Goal: Information Seeking & Learning: Learn about a topic

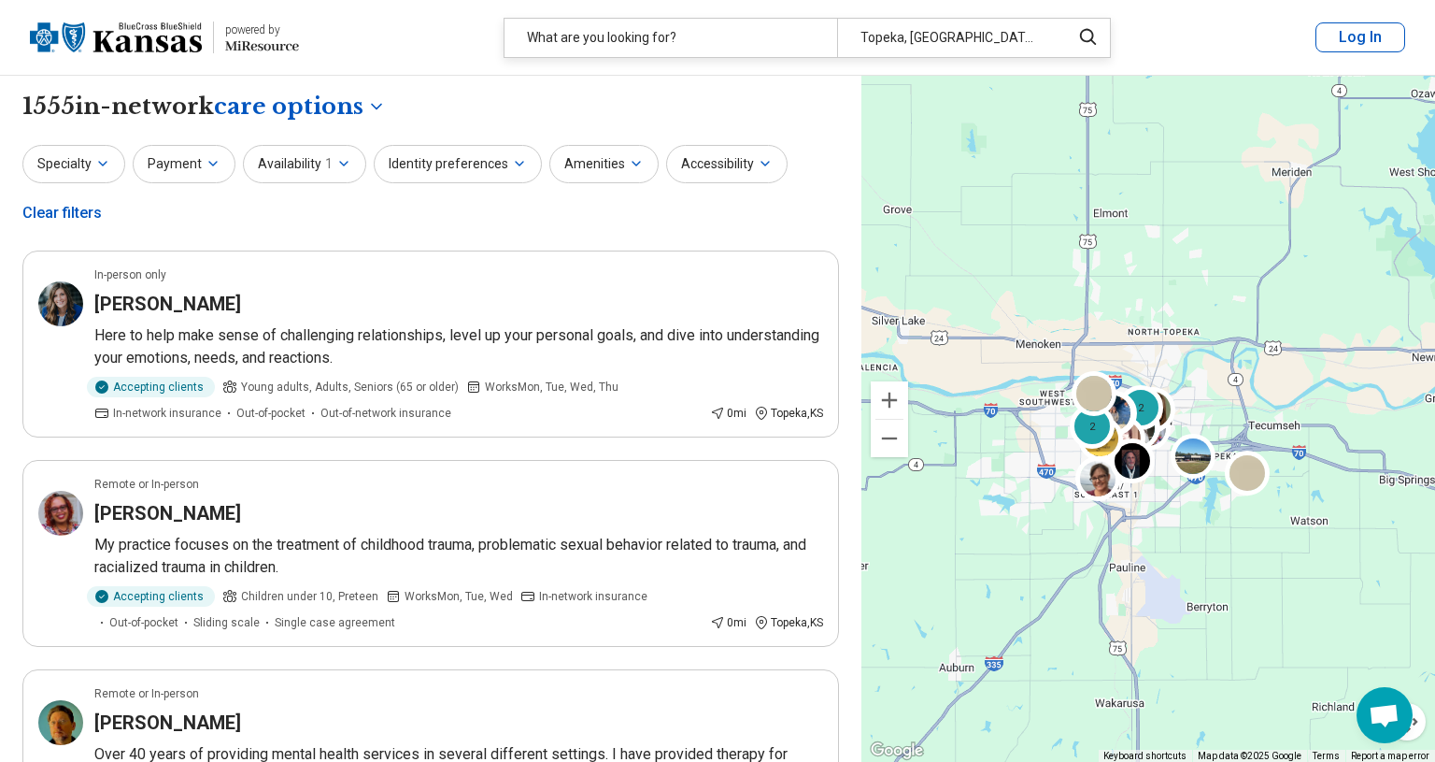
select select "***"
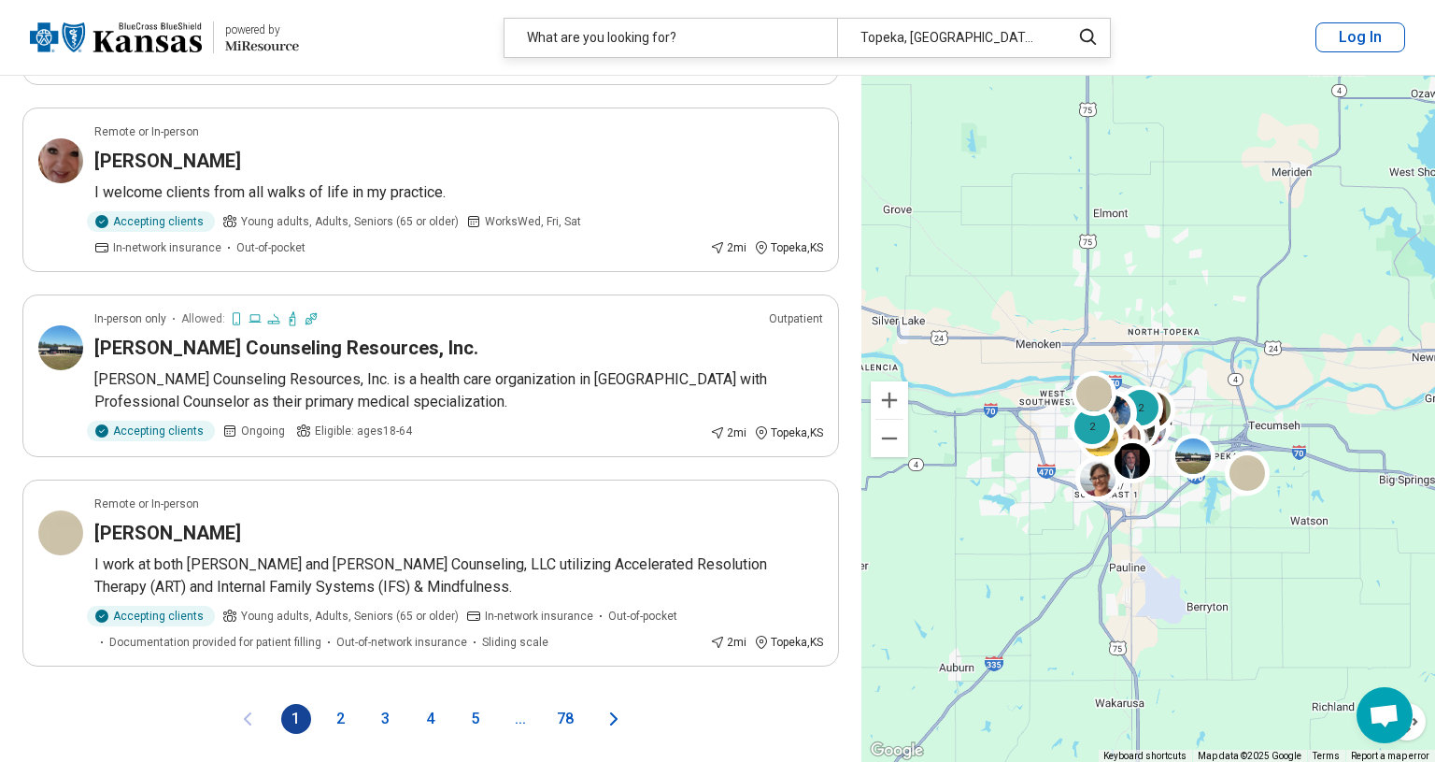
scroll to position [3692, 0]
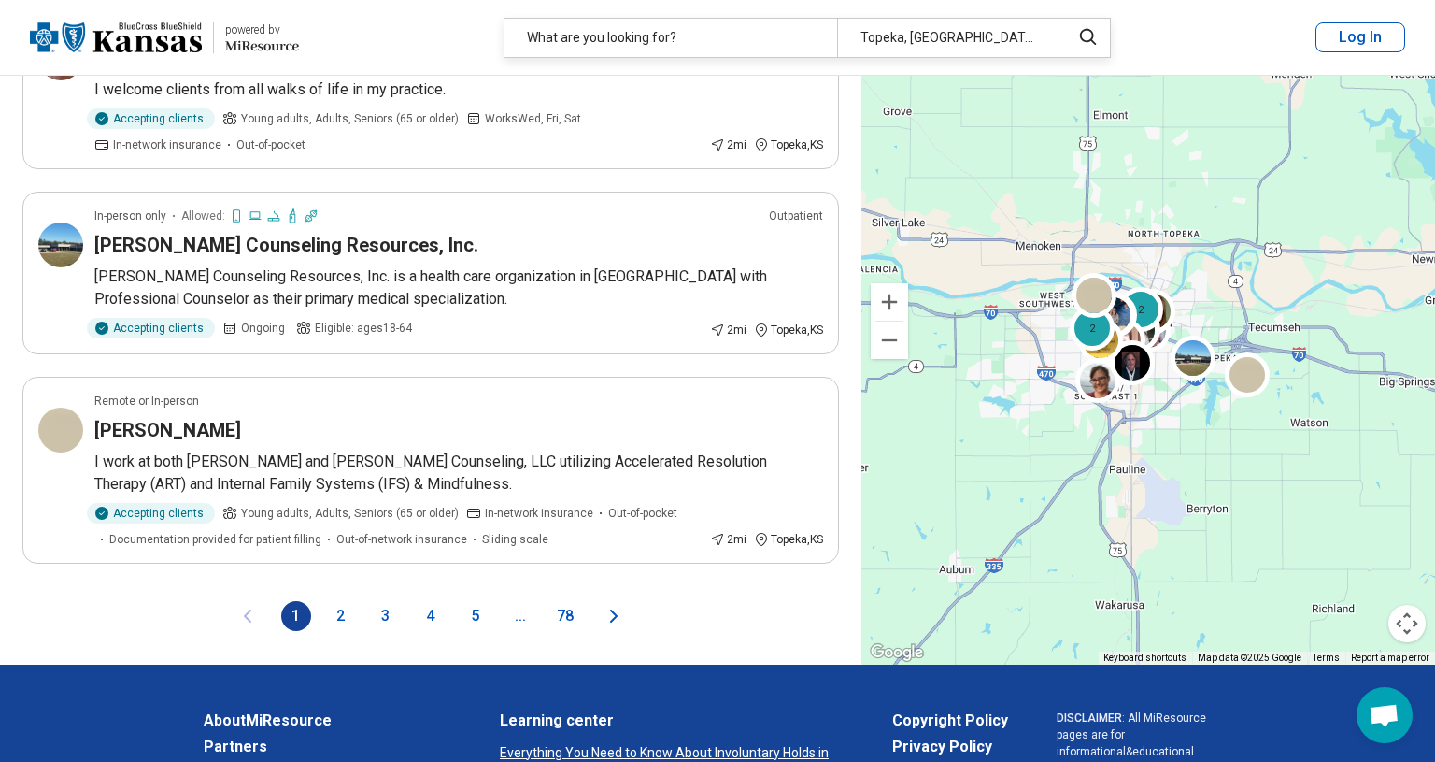
click at [338, 601] on button "2" at bounding box center [341, 616] width 30 height 30
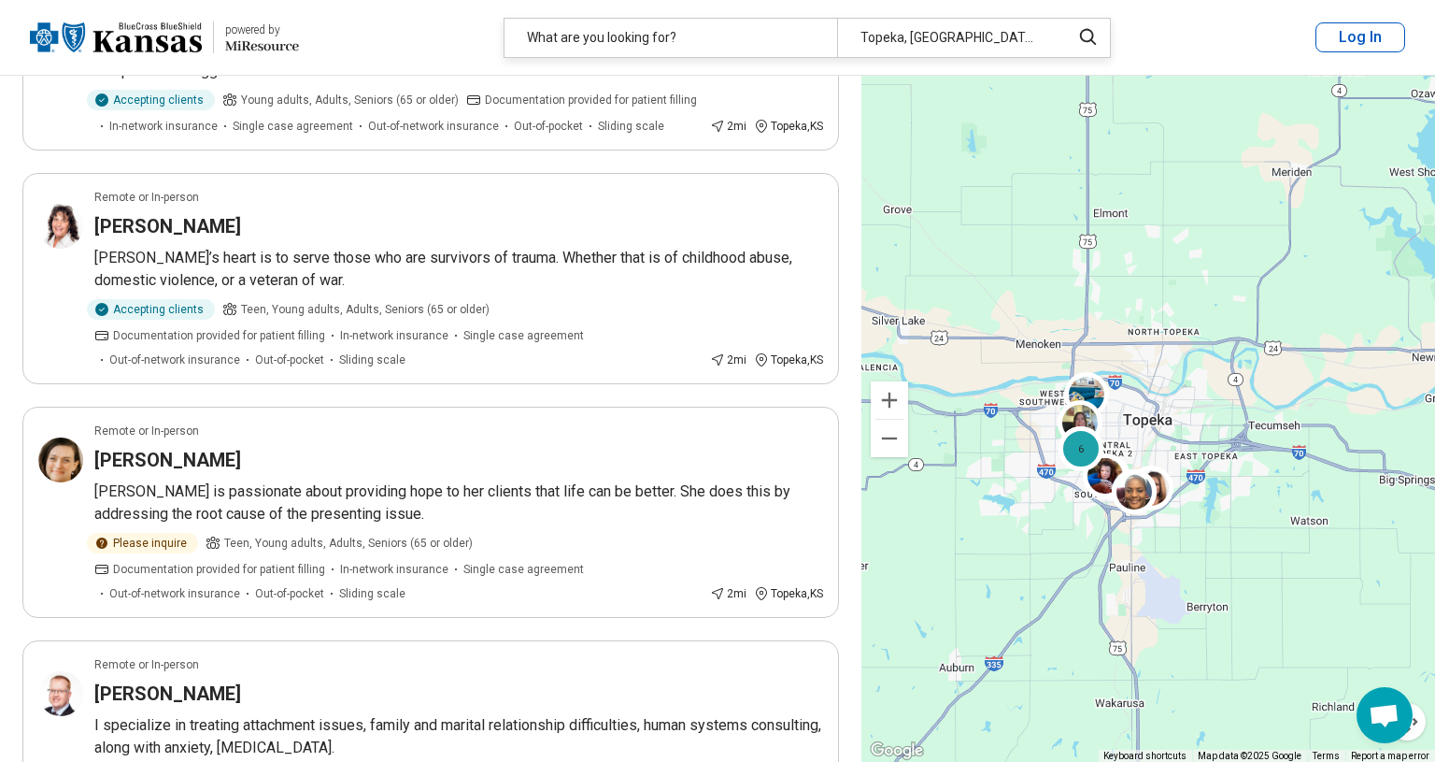
scroll to position [3760, 0]
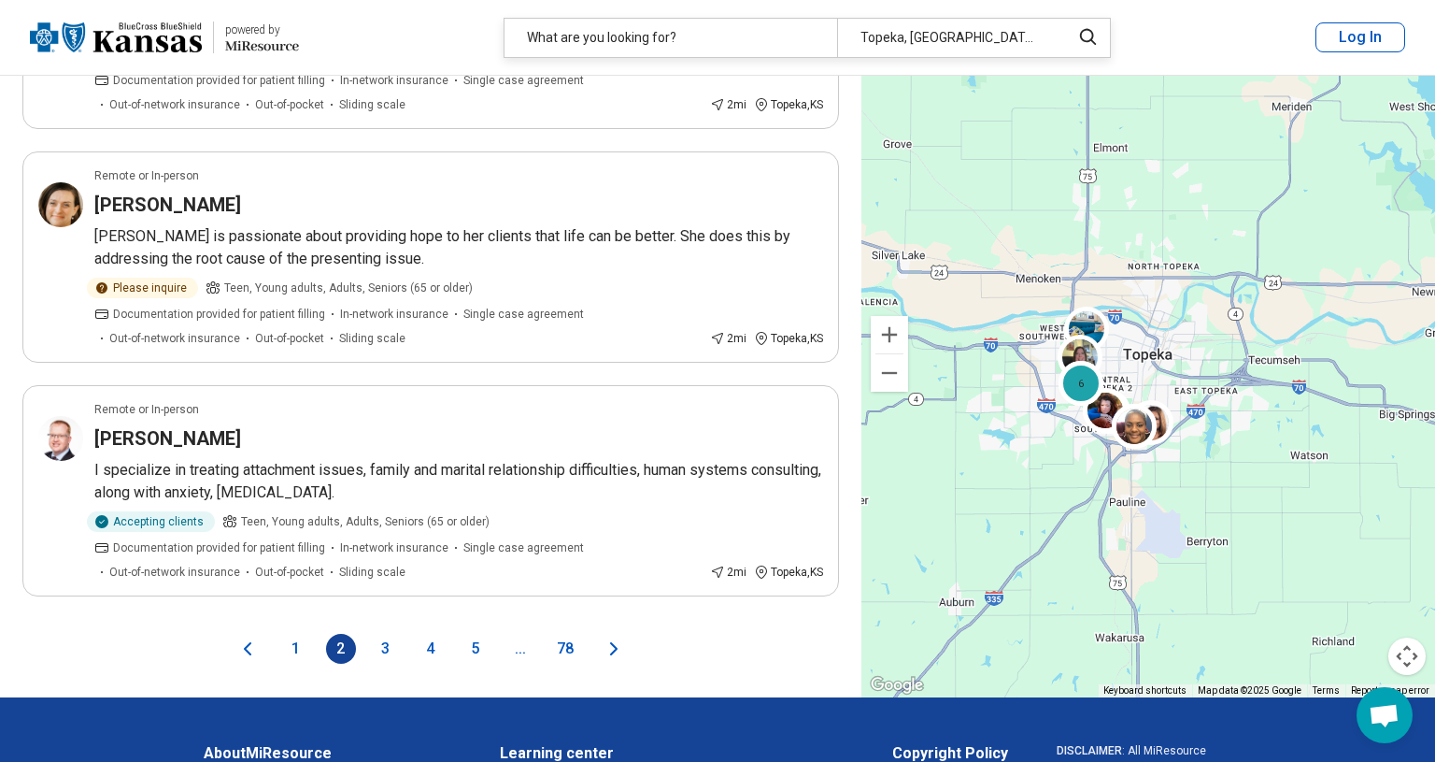
click at [385, 634] on button "3" at bounding box center [386, 649] width 30 height 30
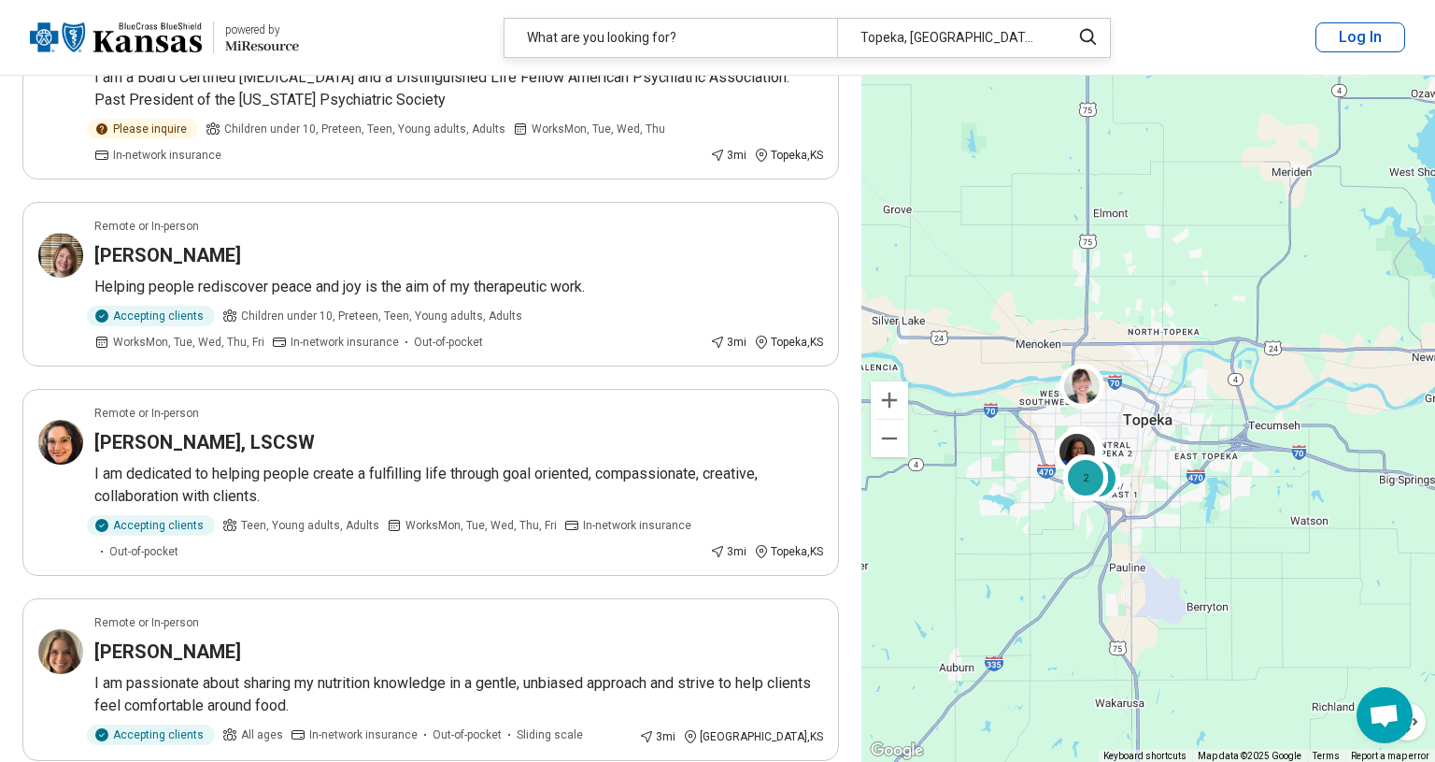
scroll to position [3706, 0]
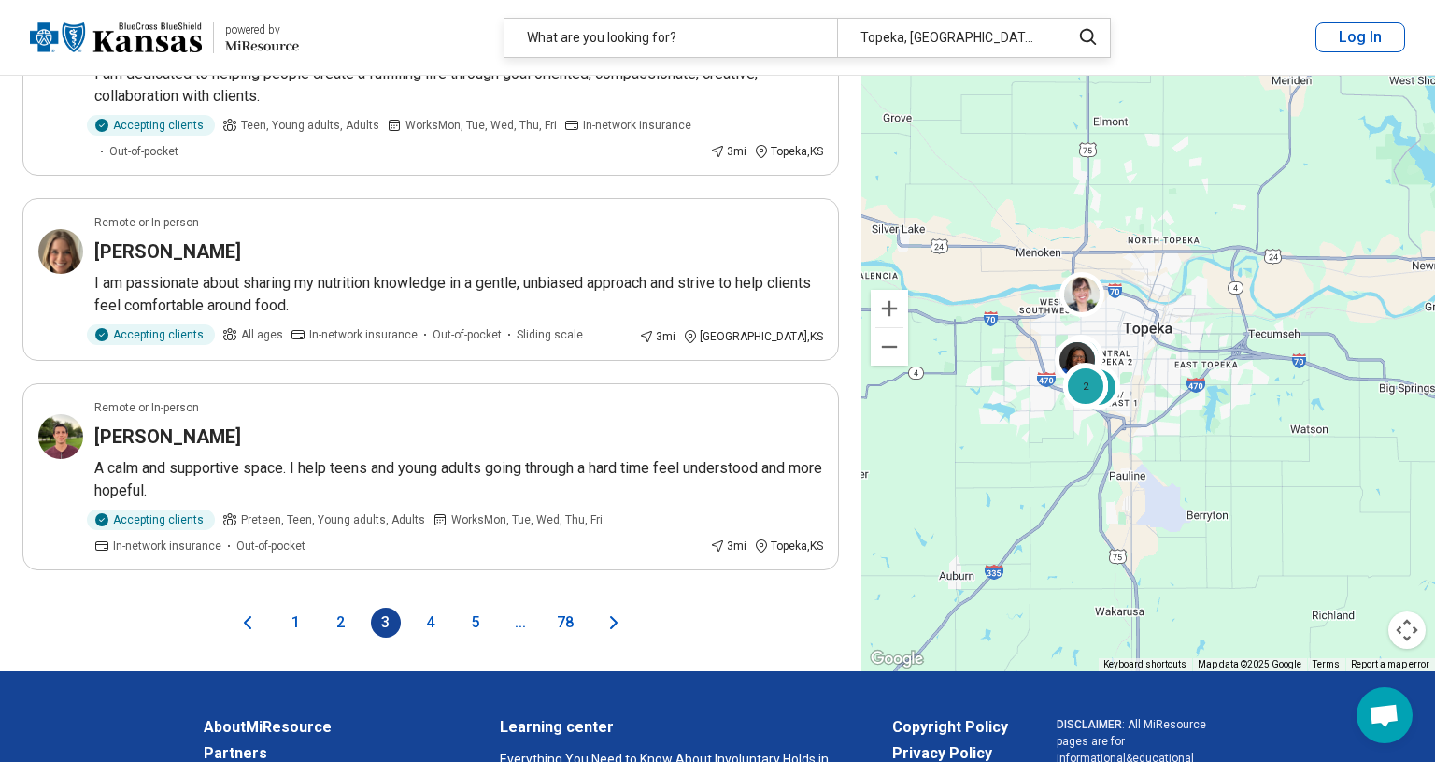
click at [429, 621] on button "4" at bounding box center [431, 622] width 30 height 30
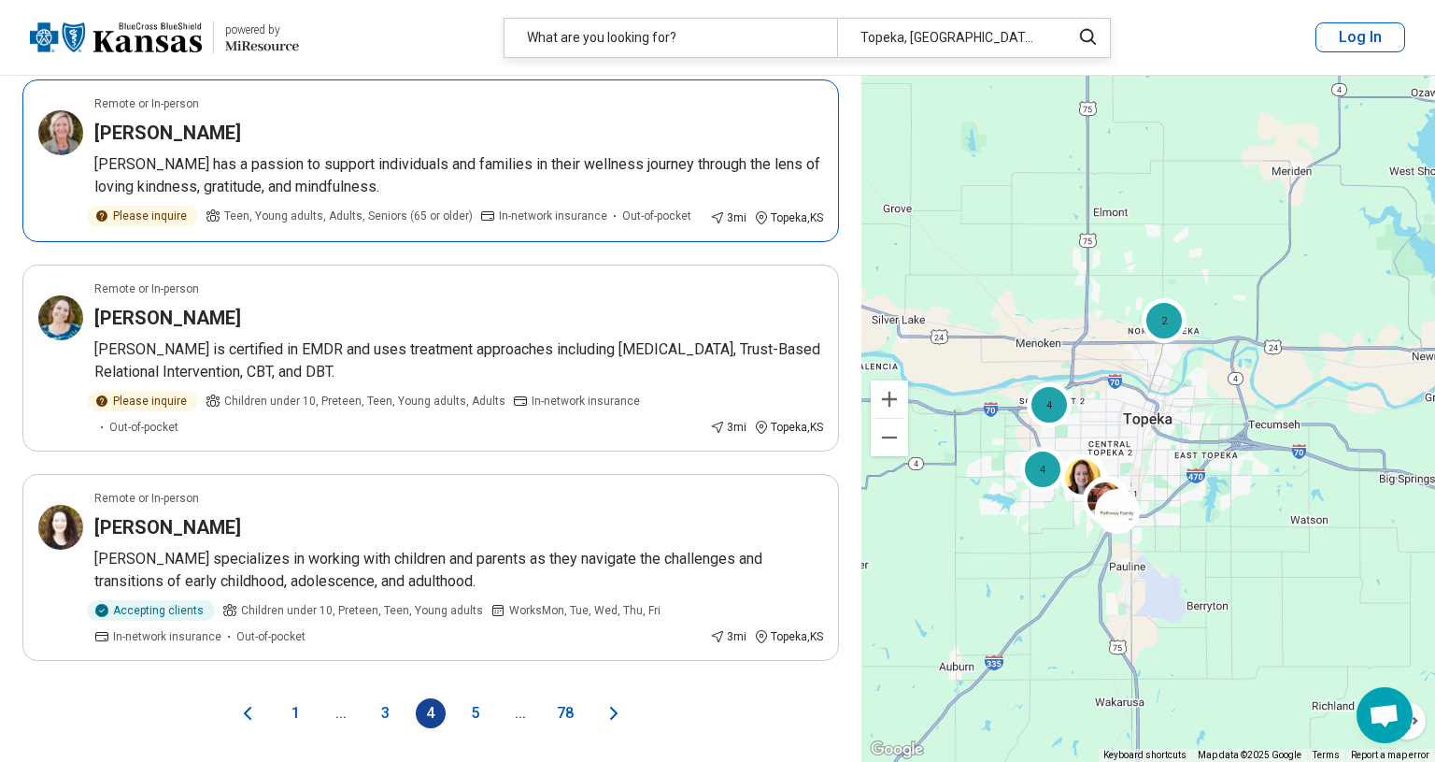
scroll to position [3679, 0]
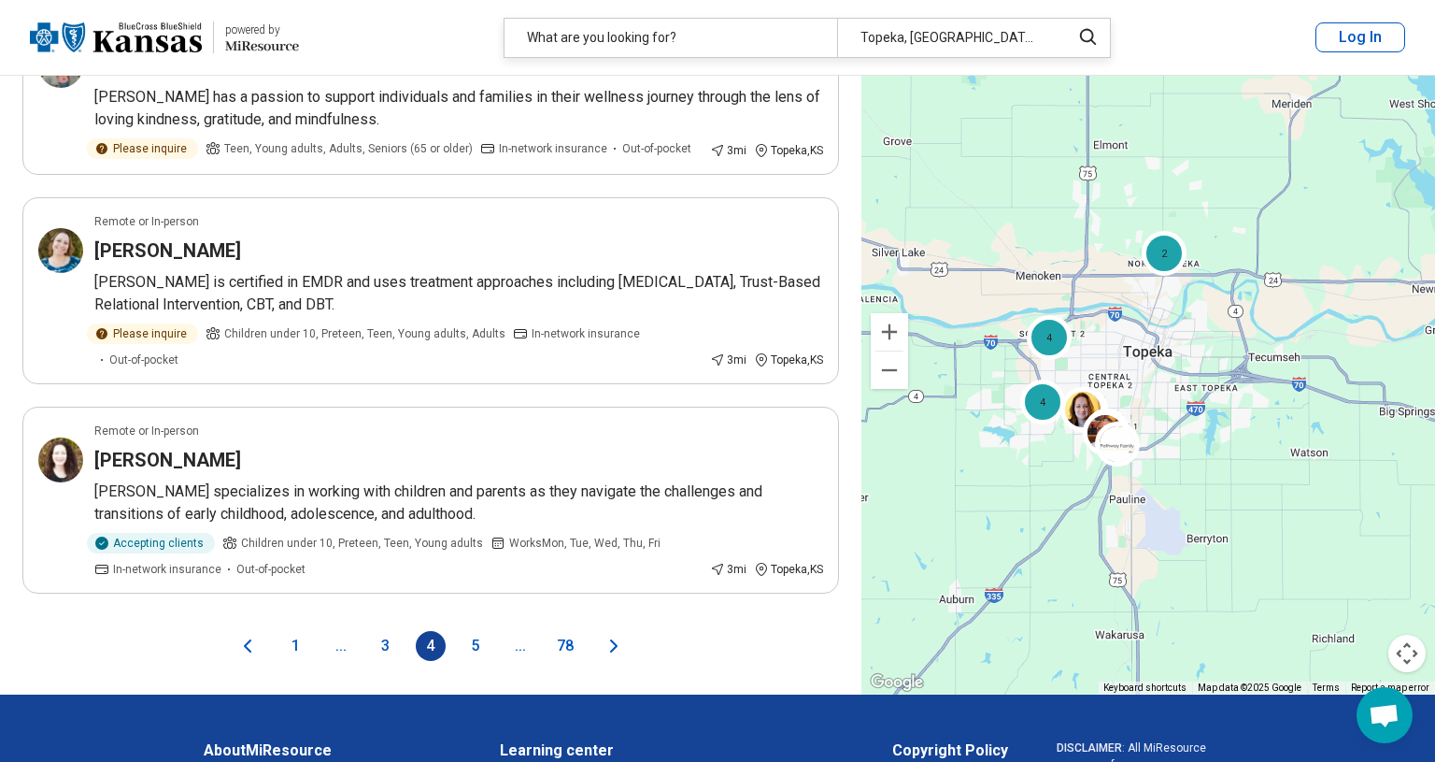
click at [477, 642] on button "5" at bounding box center [476, 646] width 30 height 30
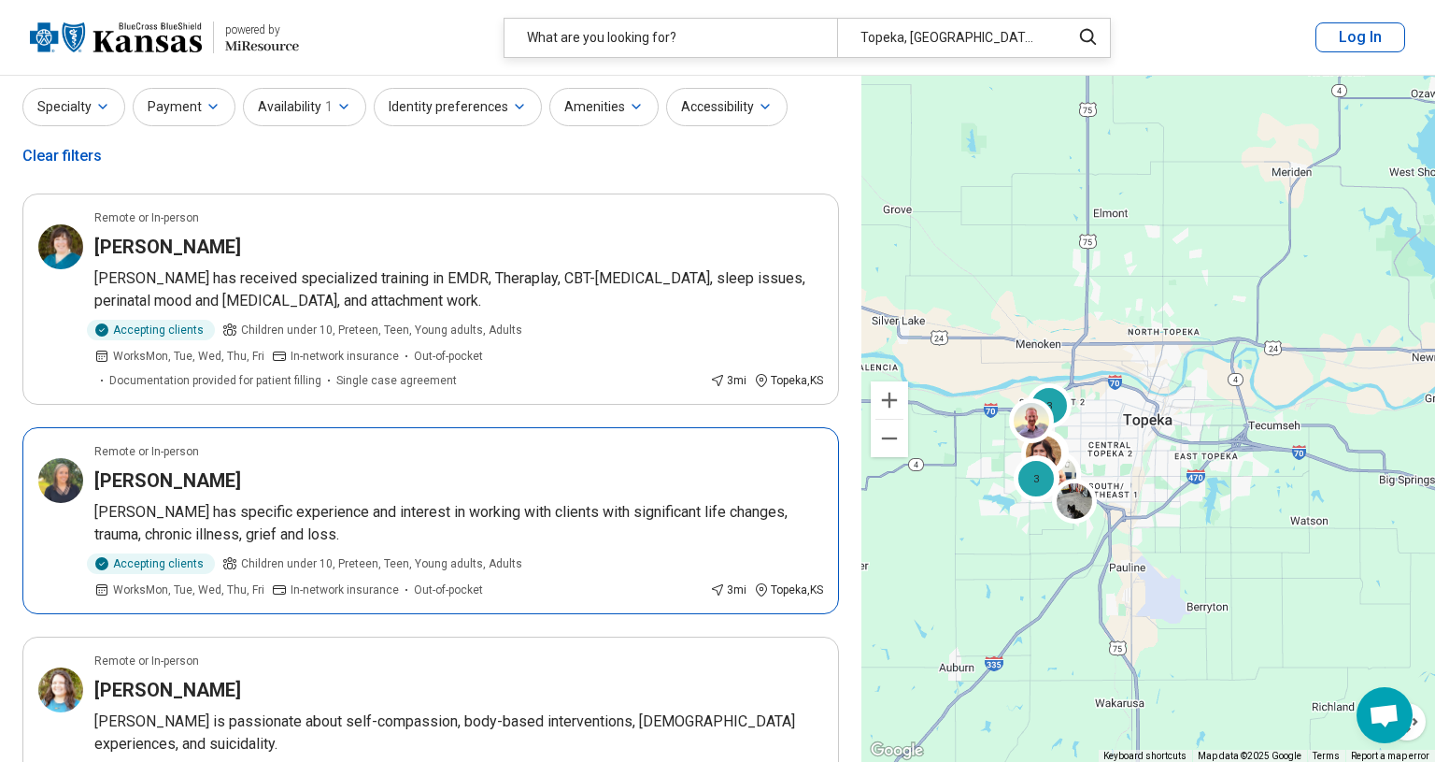
scroll to position [92, 0]
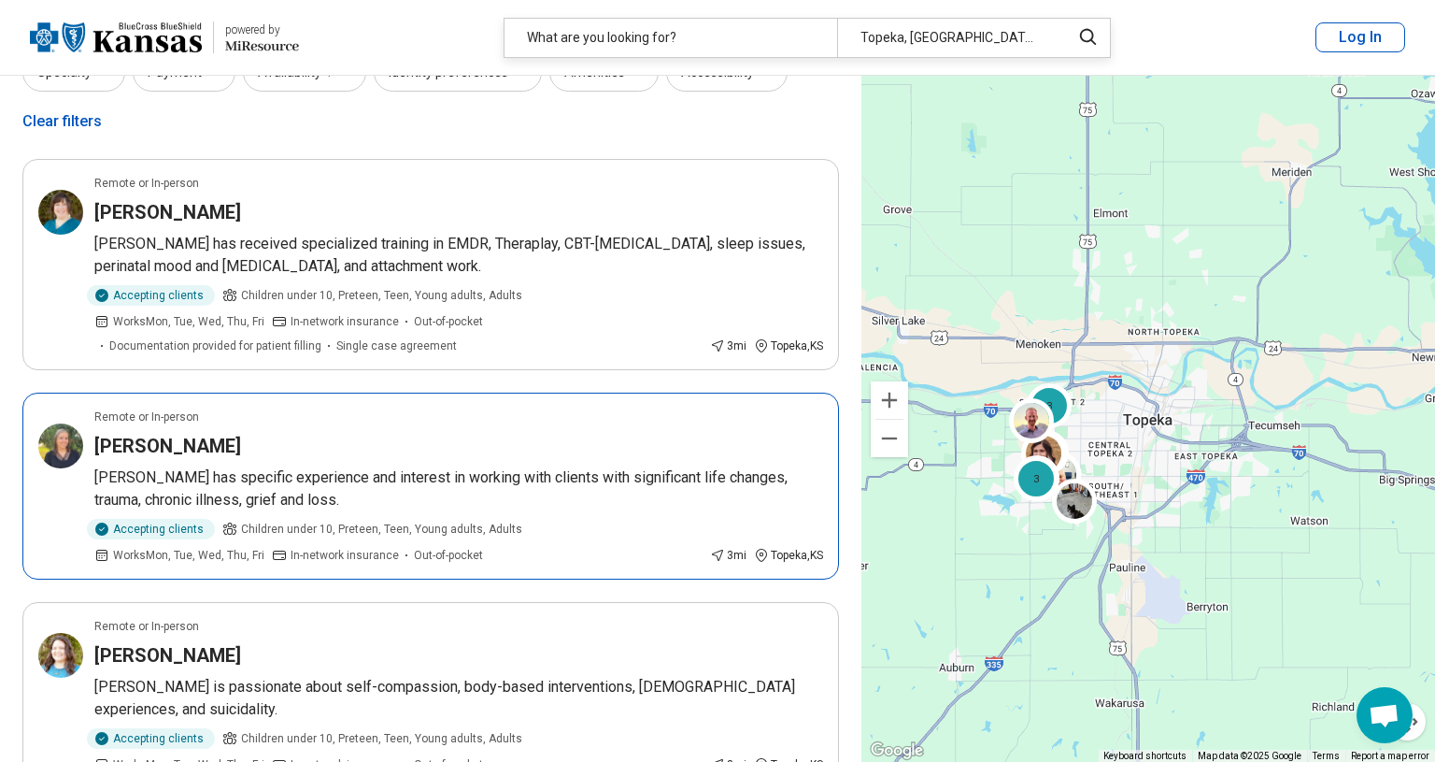
click at [226, 466] on p "Samantha has specific experience and interest in working with clients with sign…" at bounding box center [458, 488] width 729 height 45
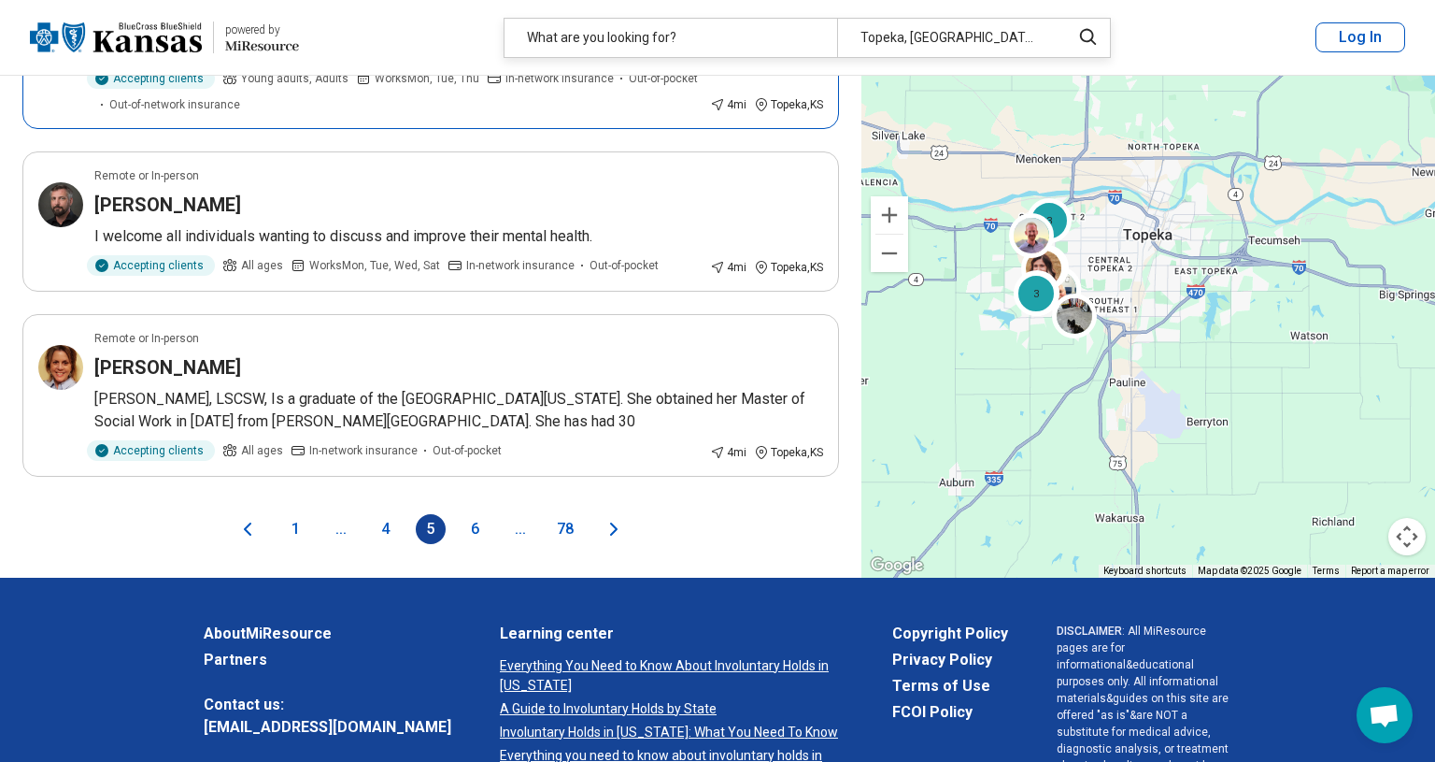
scroll to position [3803, 0]
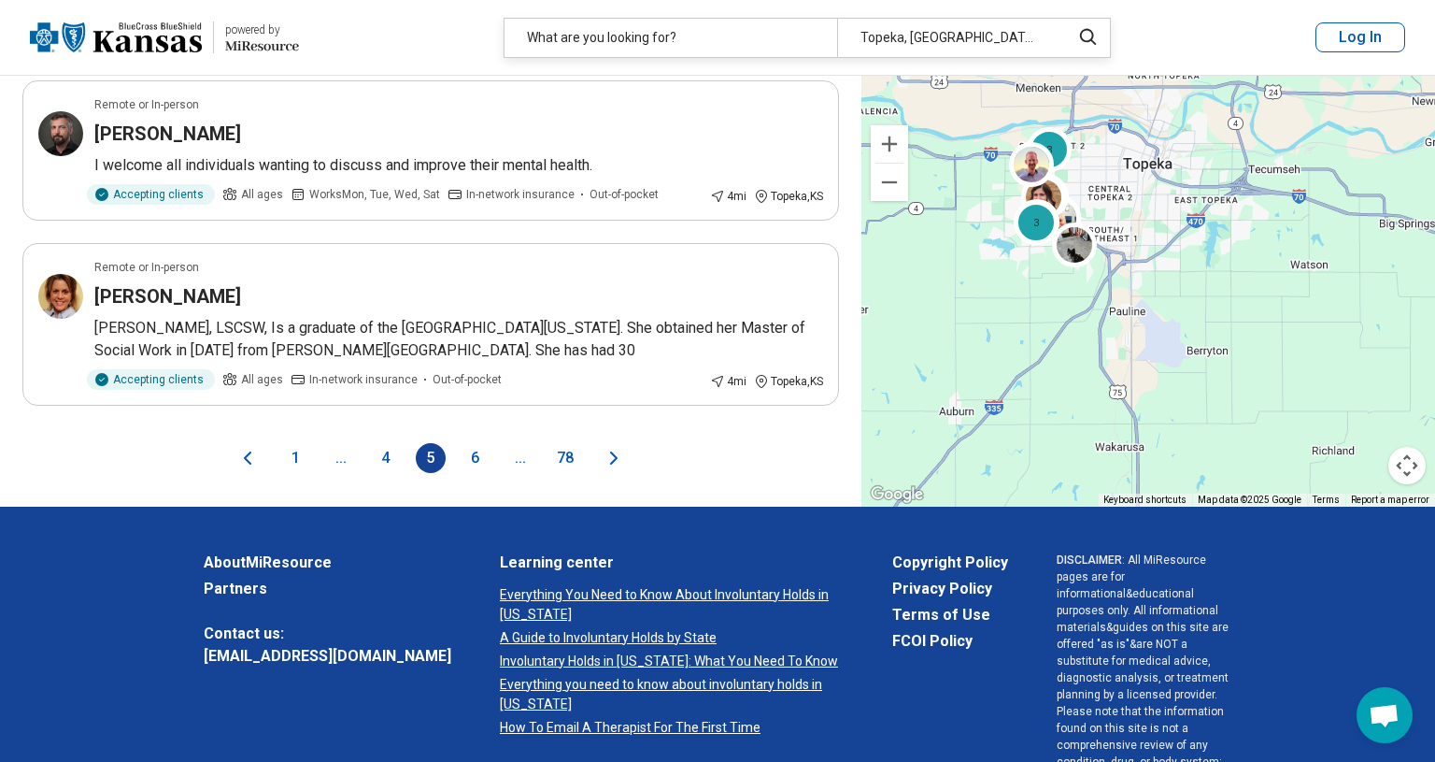
click at [472, 443] on button "6" at bounding box center [476, 458] width 30 height 30
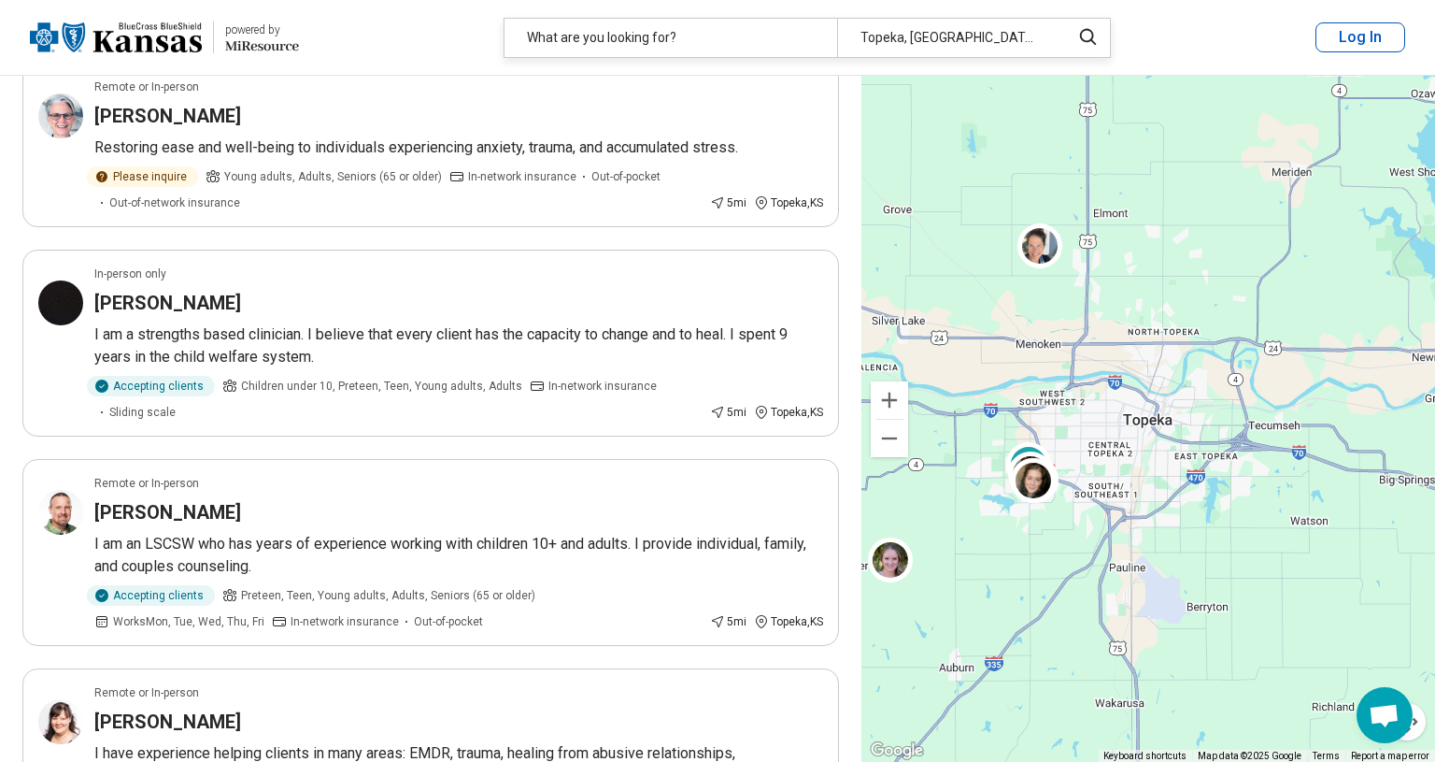
scroll to position [0, 0]
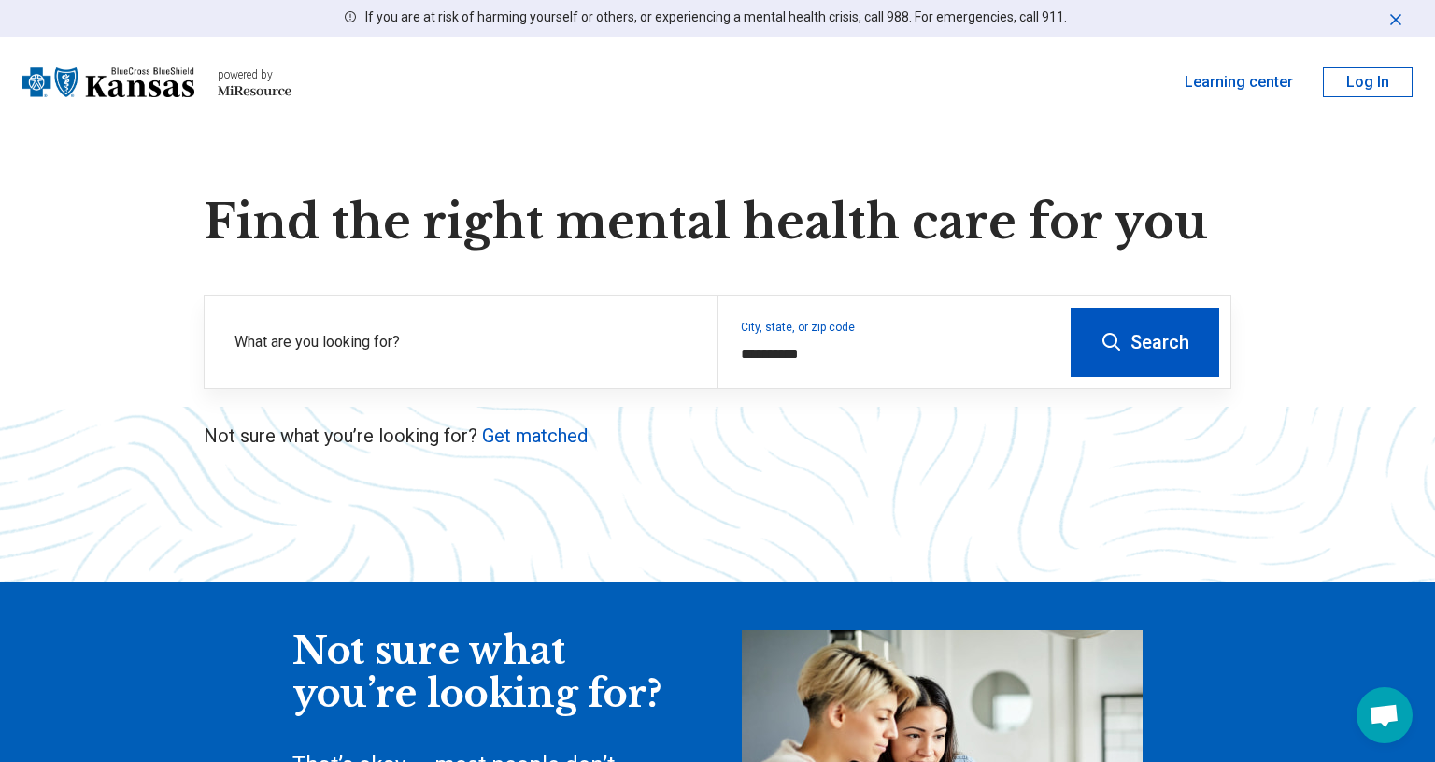
select select "***"
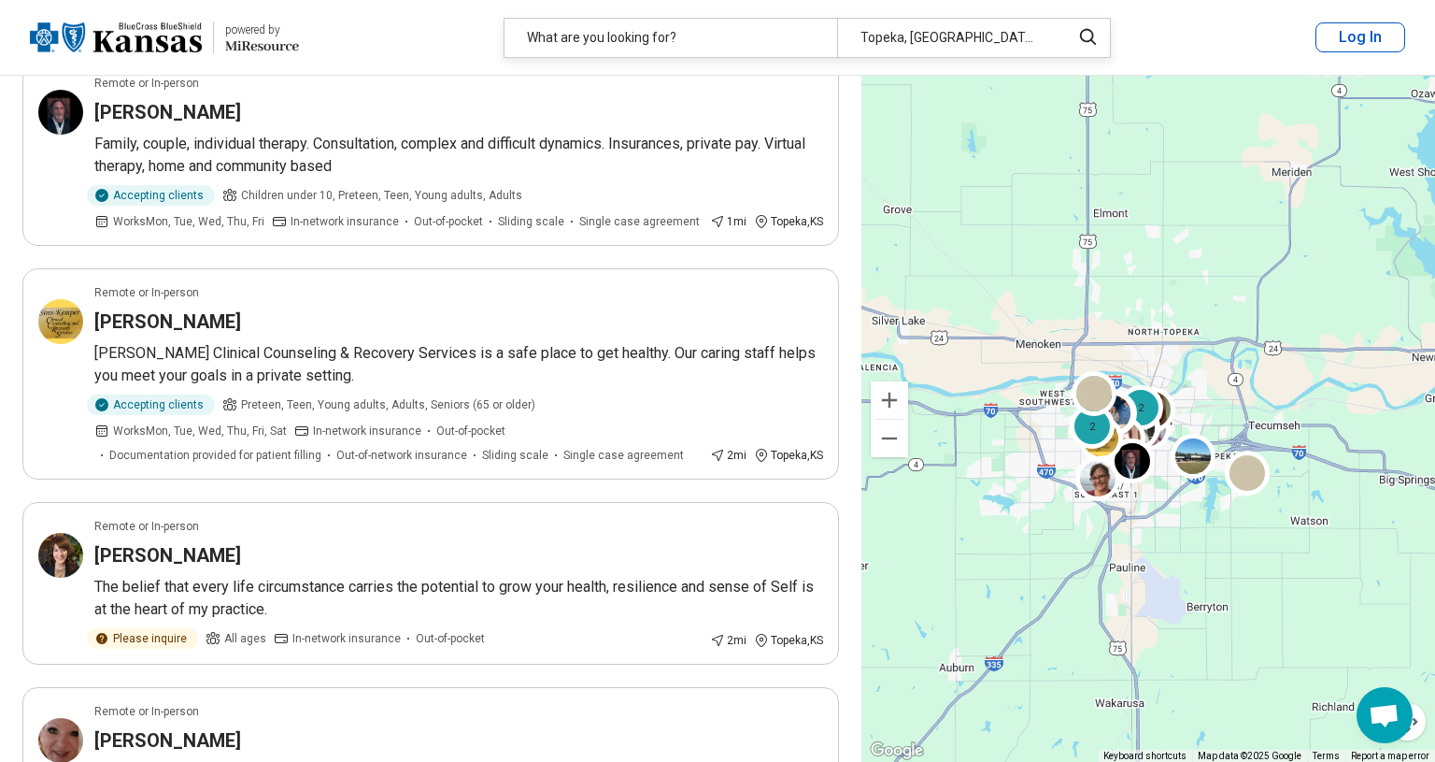
scroll to position [3909, 0]
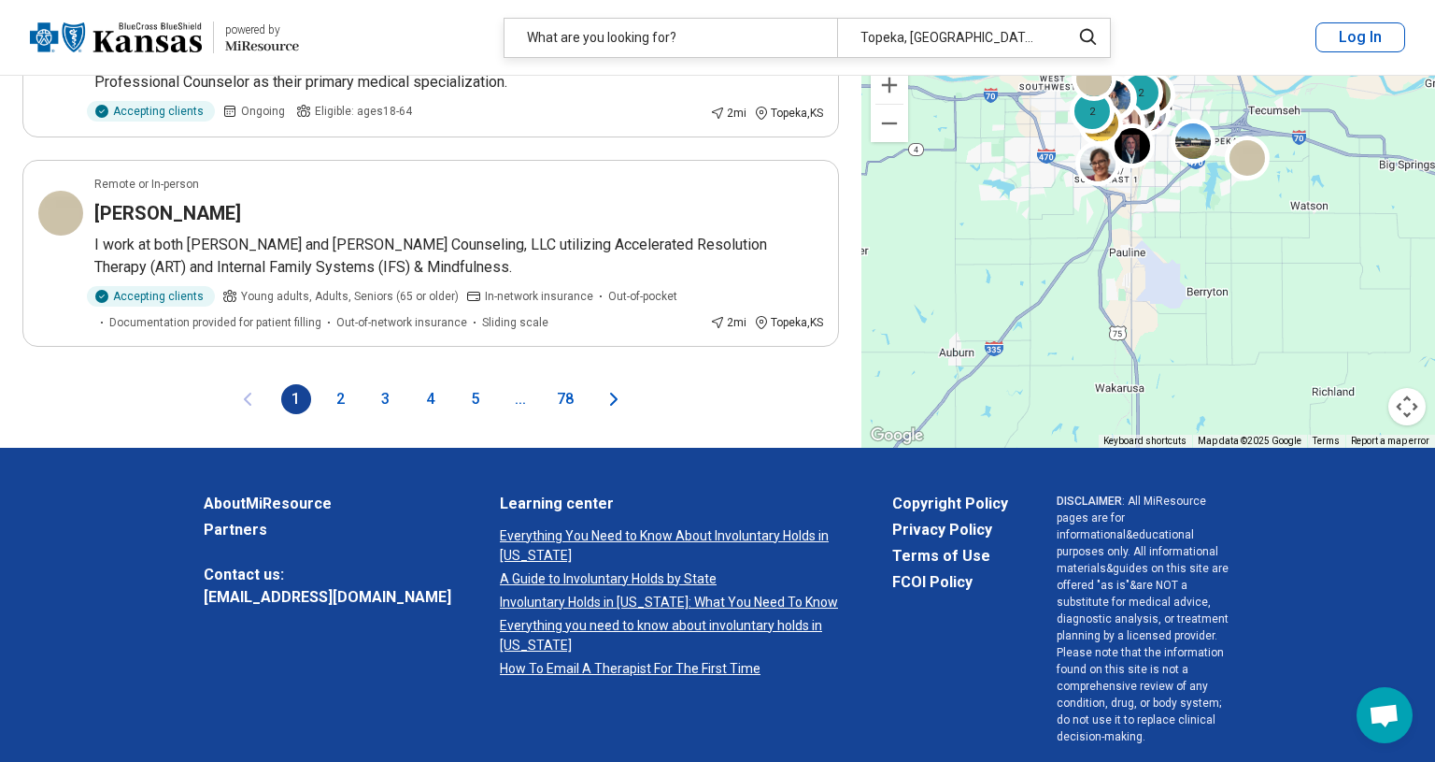
click at [337, 384] on button "2" at bounding box center [341, 399] width 30 height 30
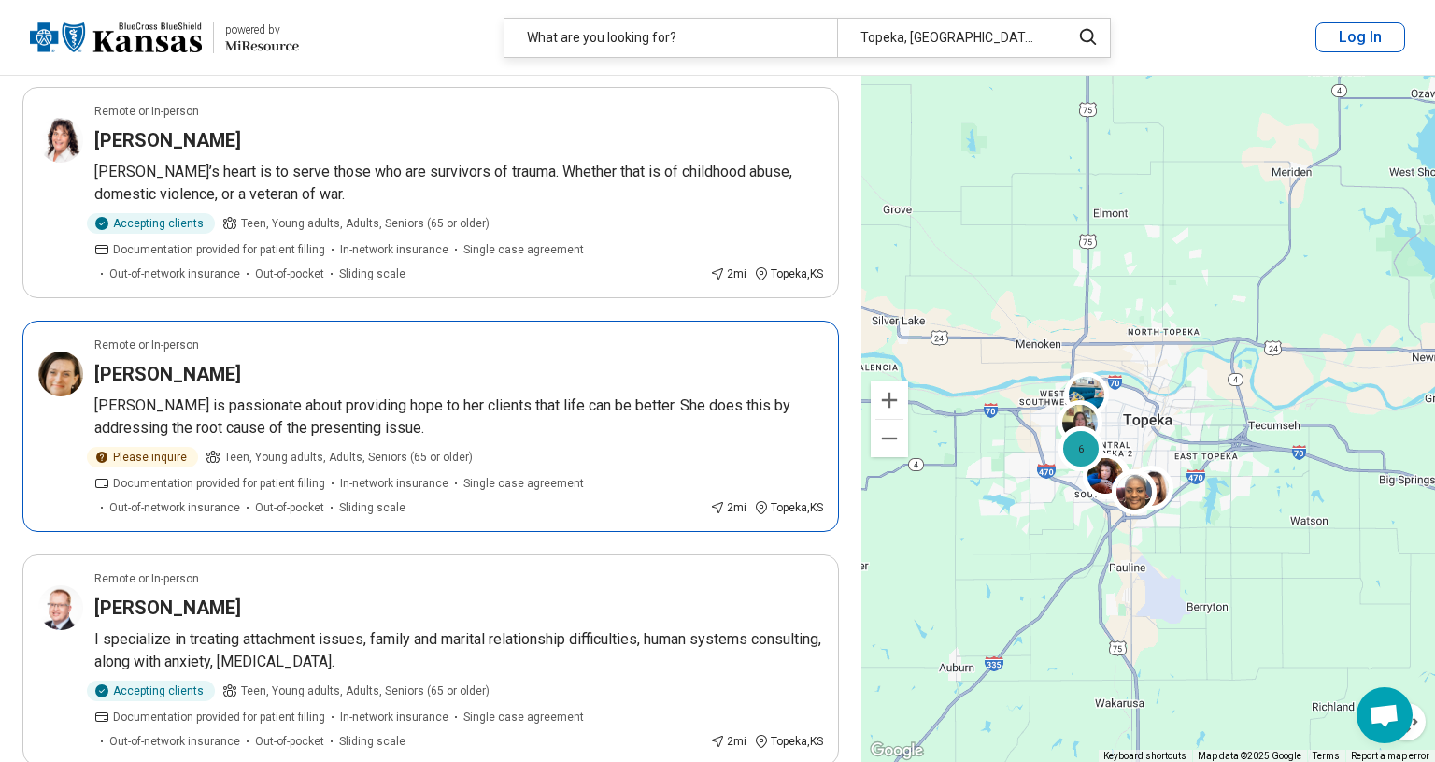
scroll to position [3696, 0]
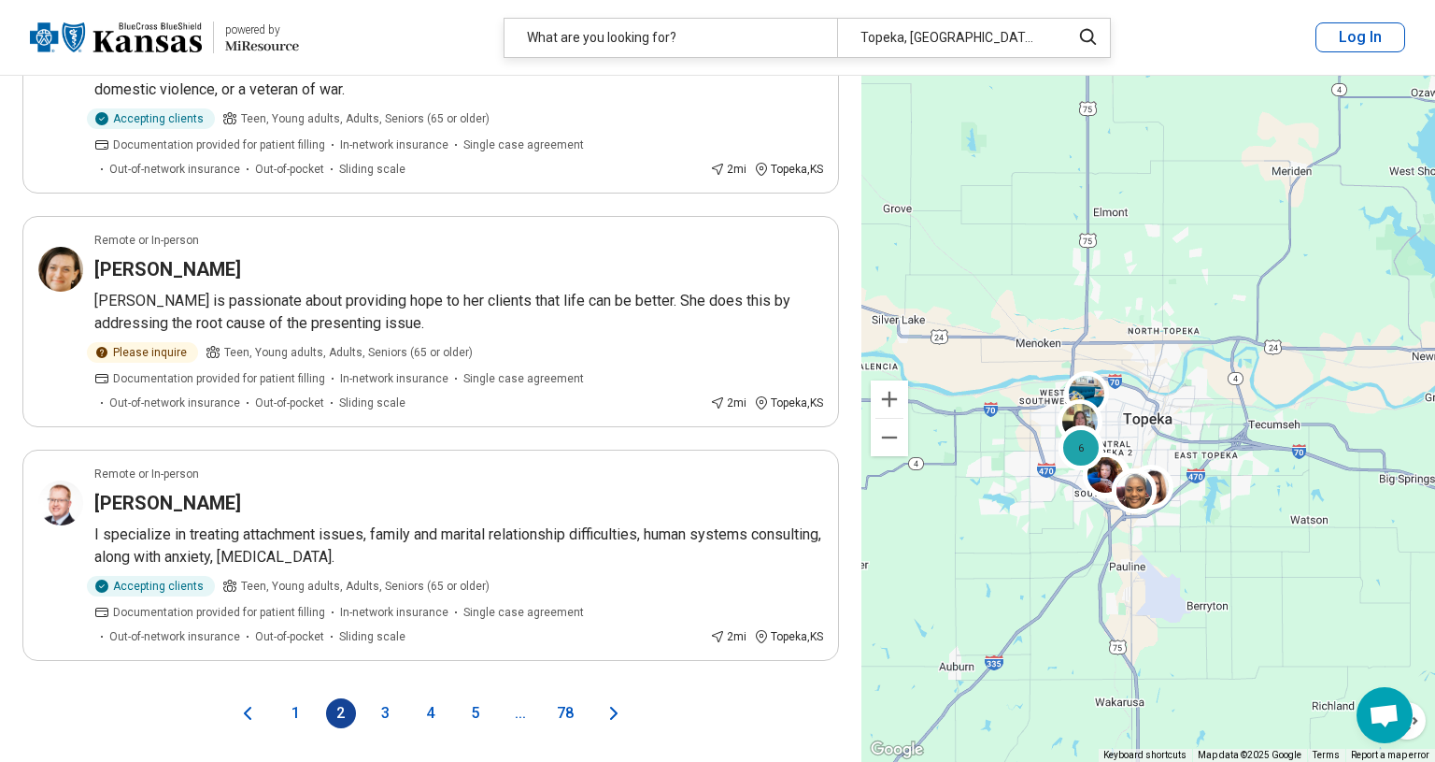
click at [382, 698] on button "3" at bounding box center [386, 713] width 30 height 30
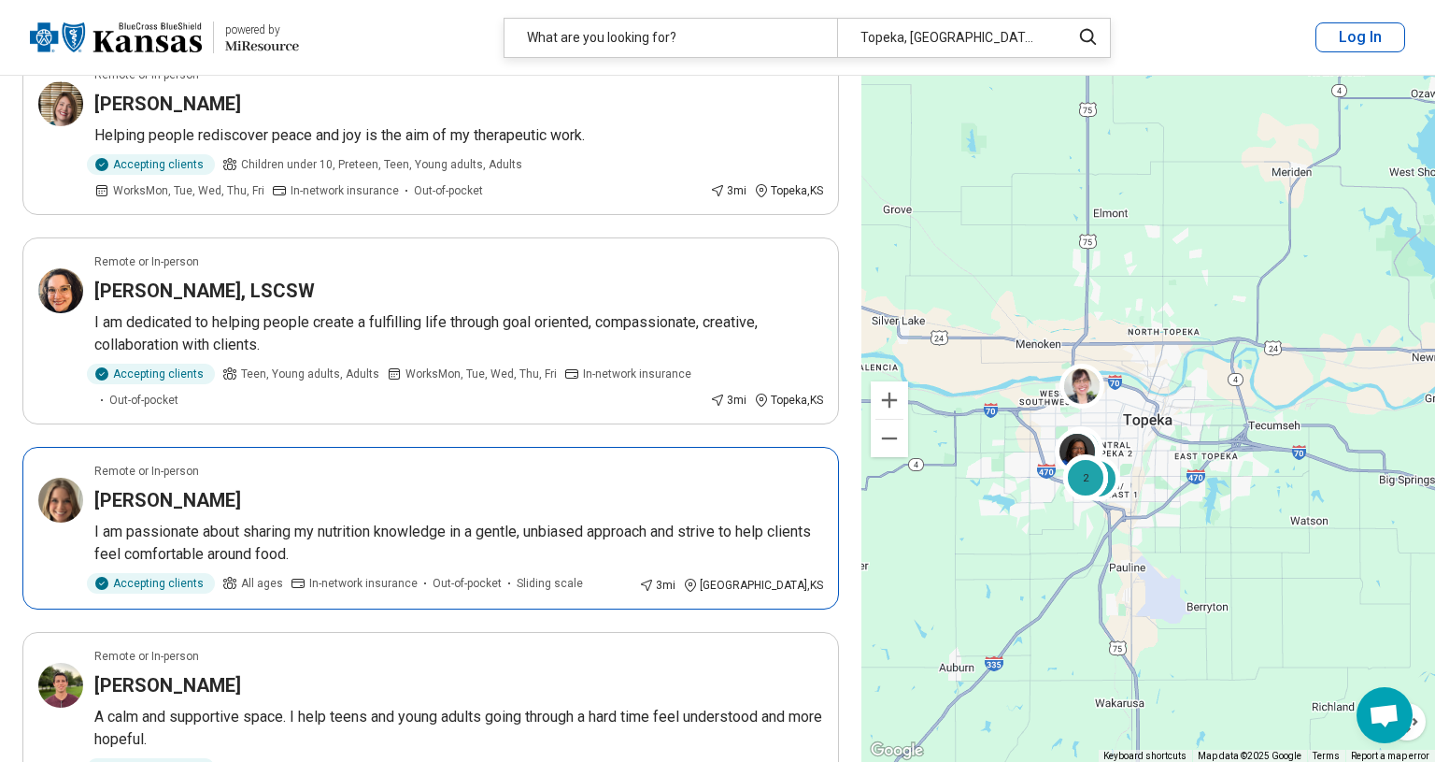
scroll to position [3715, 0]
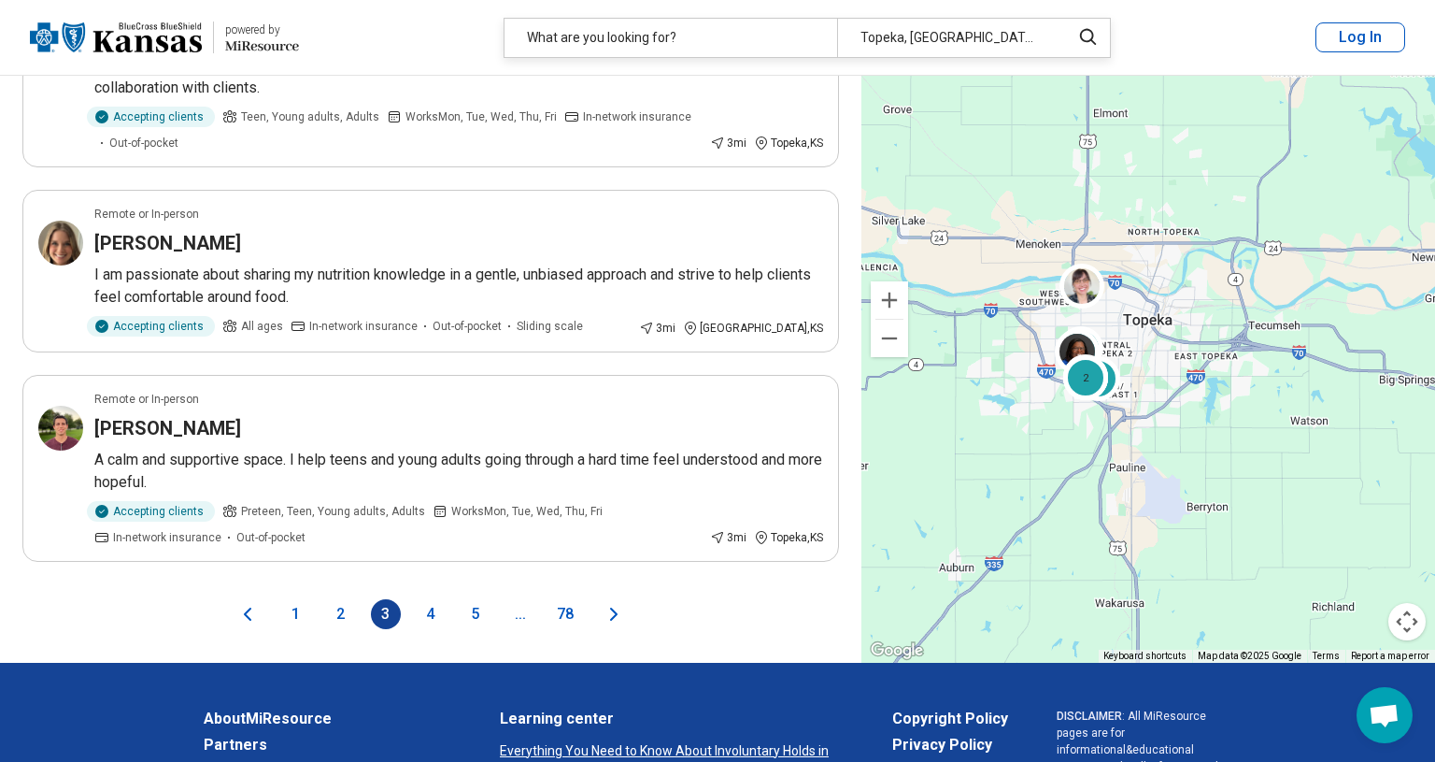
click at [427, 613] on button "4" at bounding box center [431, 614] width 30 height 30
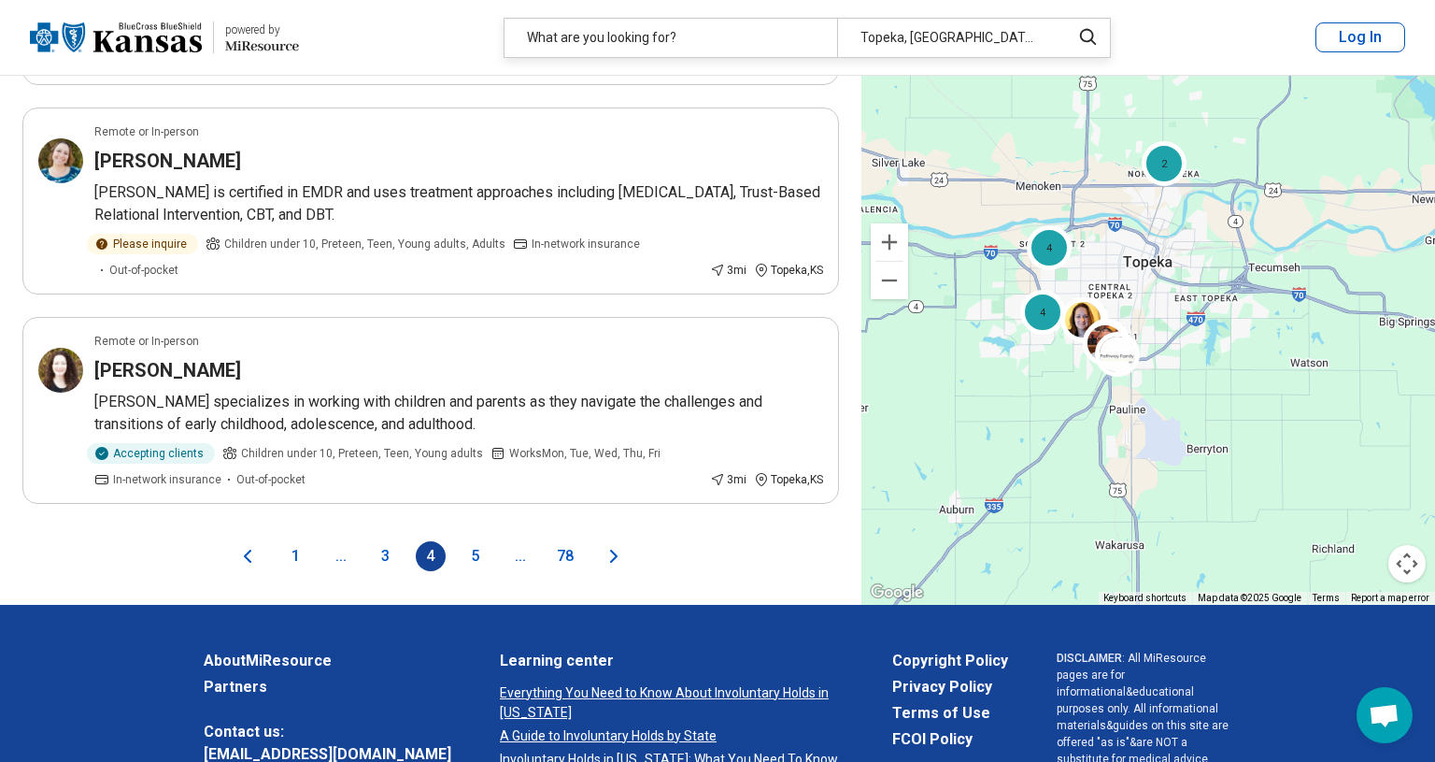
scroll to position [3918, 0]
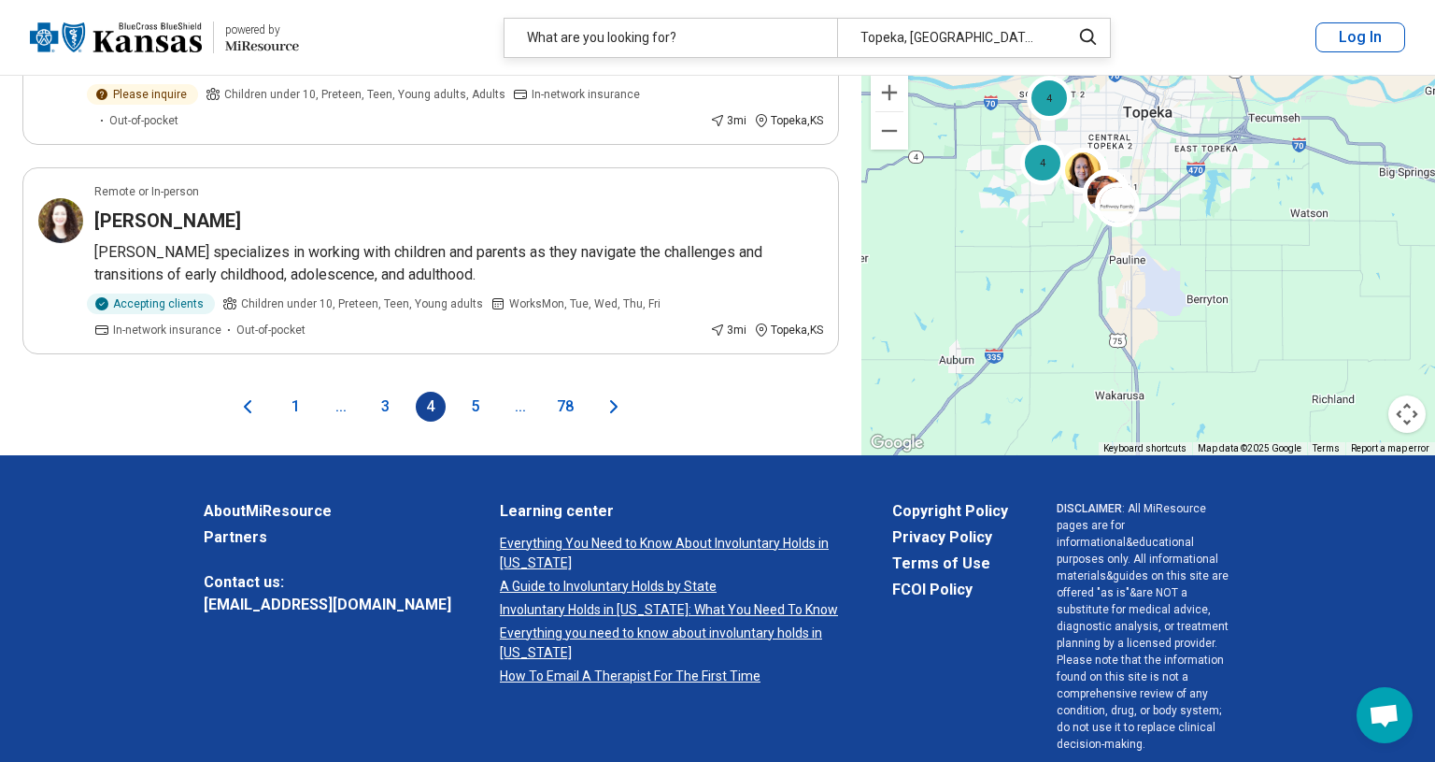
click at [478, 405] on button "5" at bounding box center [476, 407] width 30 height 30
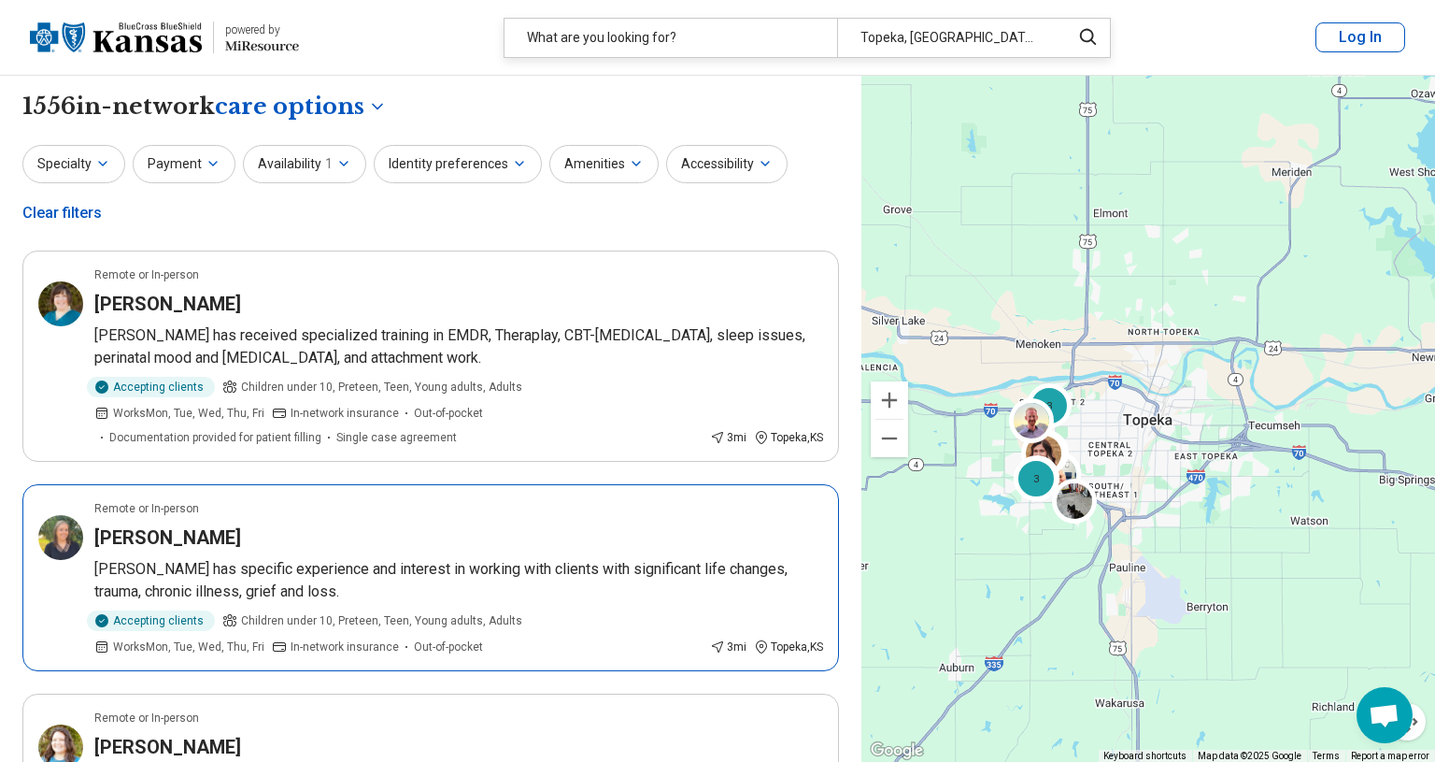
click at [185, 524] on h3 "Marilee Charay" at bounding box center [167, 537] width 147 height 26
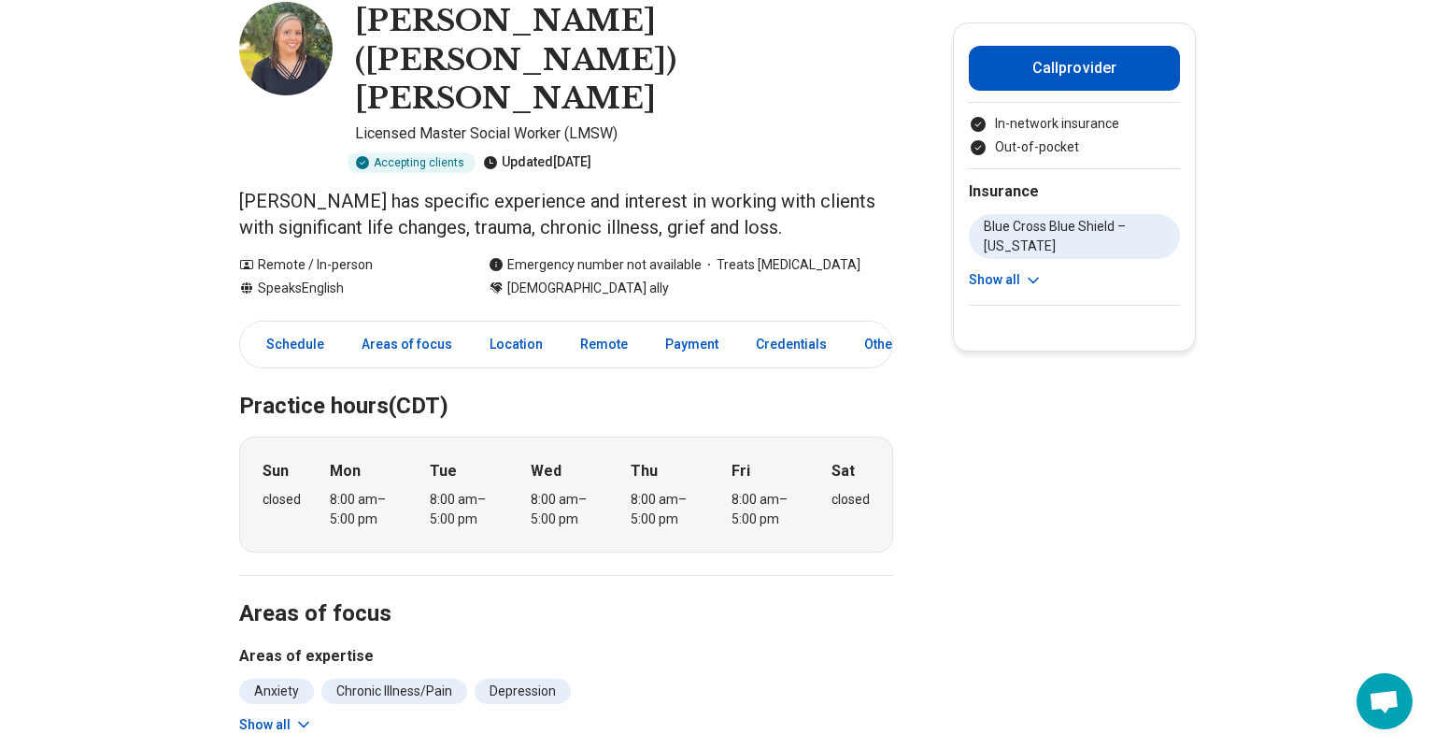
scroll to position [130, 0]
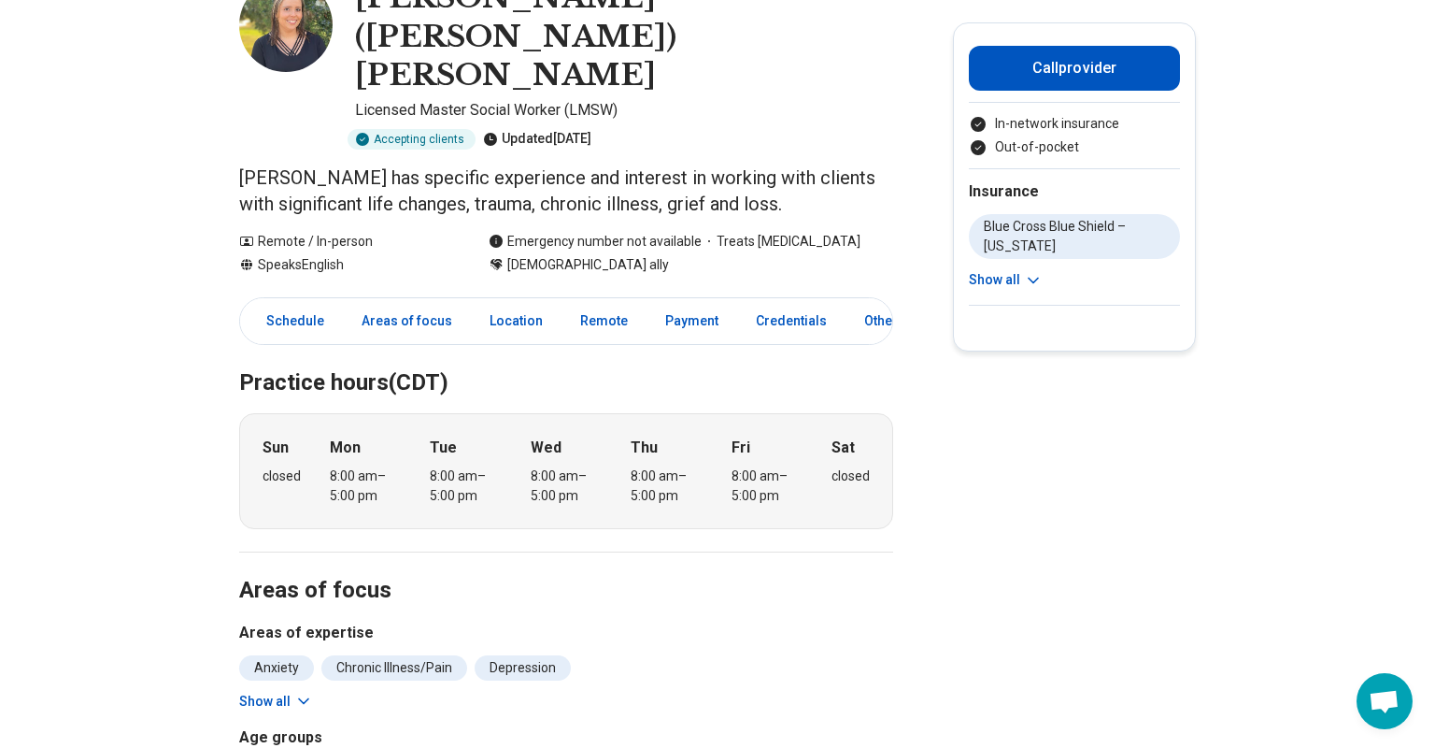
click at [300, 692] on icon at bounding box center [303, 701] width 19 height 19
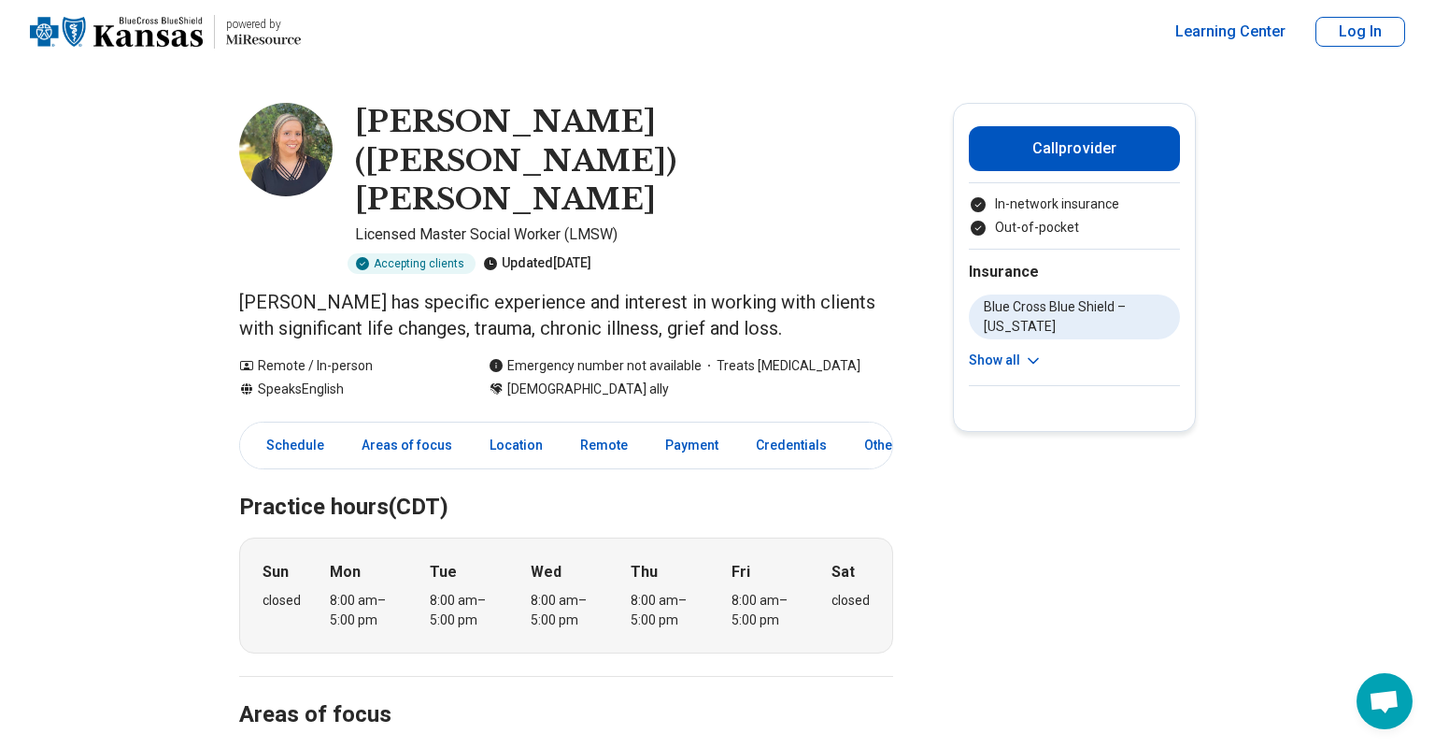
scroll to position [0, 0]
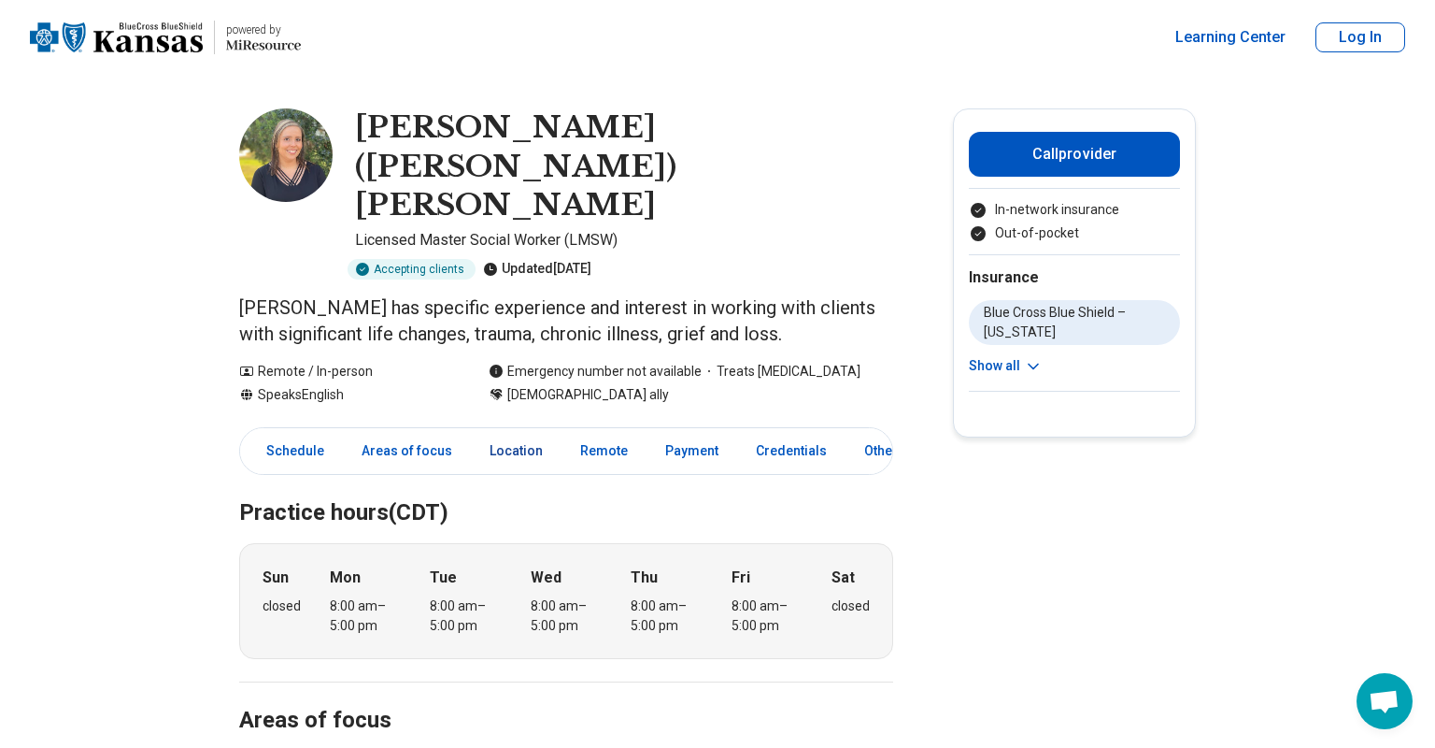
click at [519, 432] on link "Location" at bounding box center [516, 451] width 76 height 38
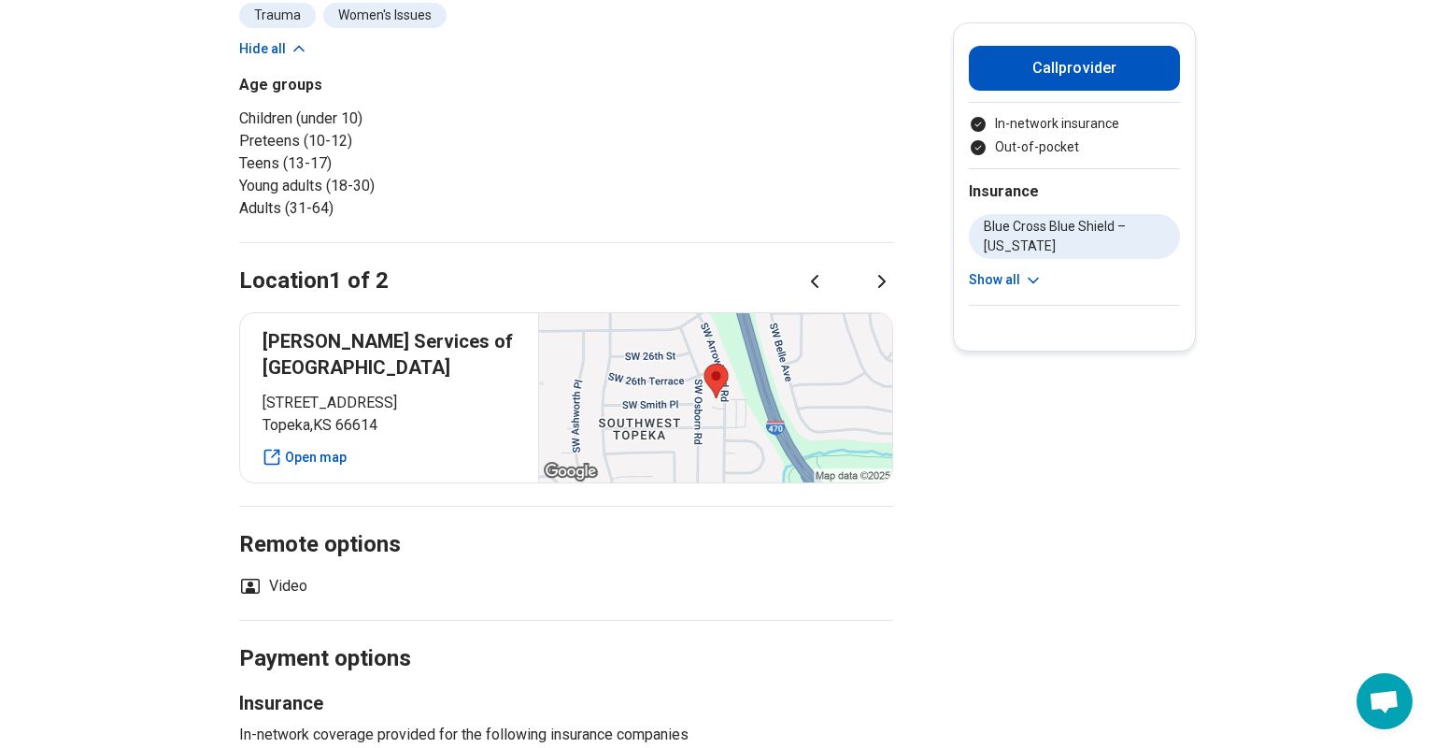
scroll to position [598, 0]
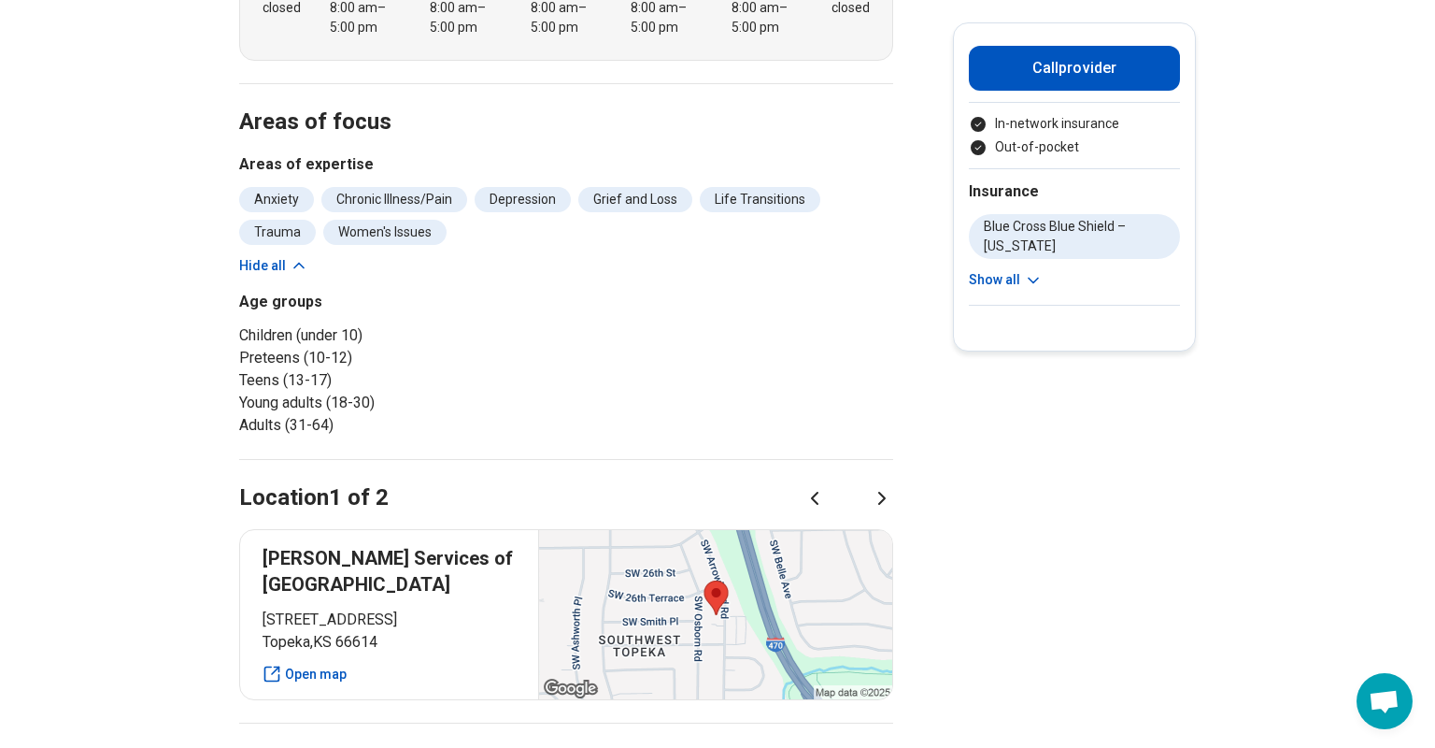
click at [892, 487] on icon at bounding box center [882, 498] width 22 height 22
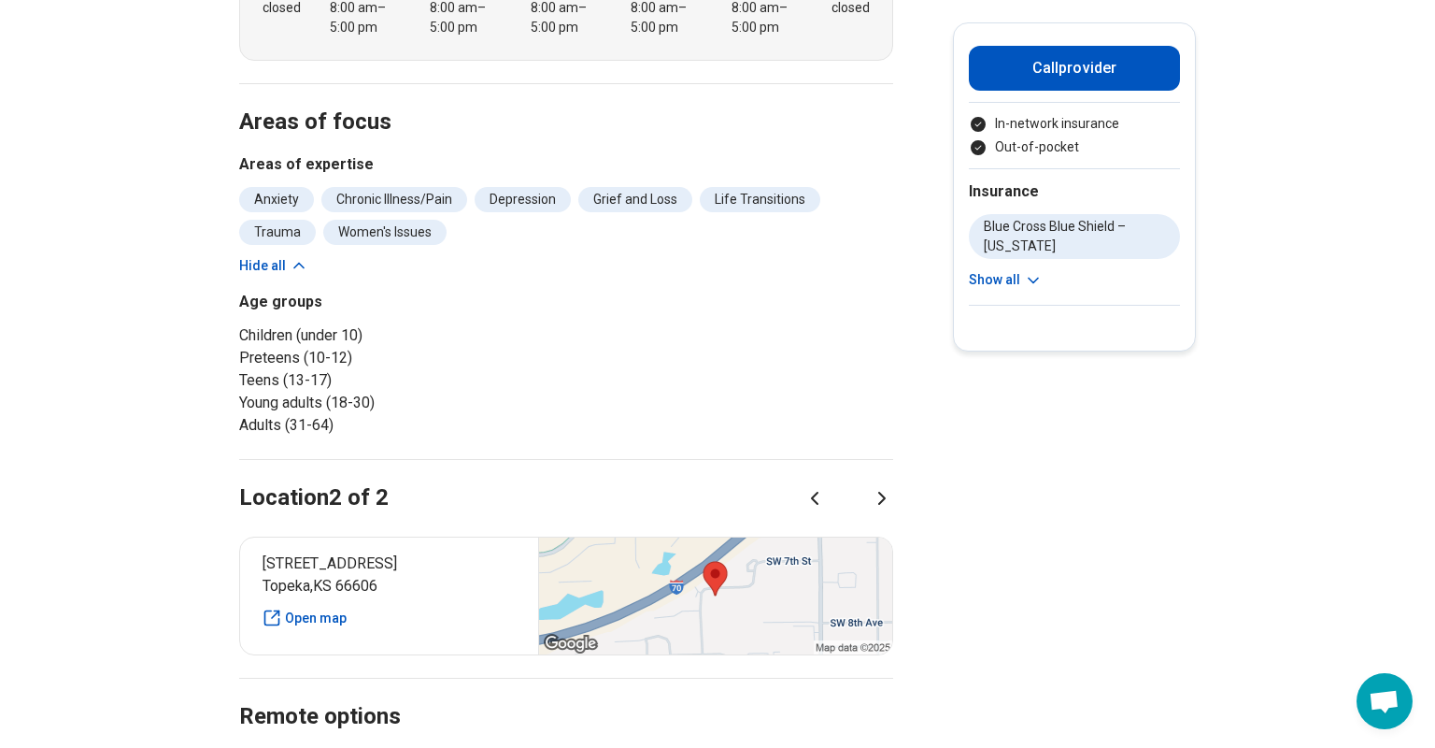
click at [826, 437] on div "Location 2 of 2" at bounding box center [566, 475] width 654 height 77
click at [822, 487] on icon at bounding box center [815, 498] width 22 height 22
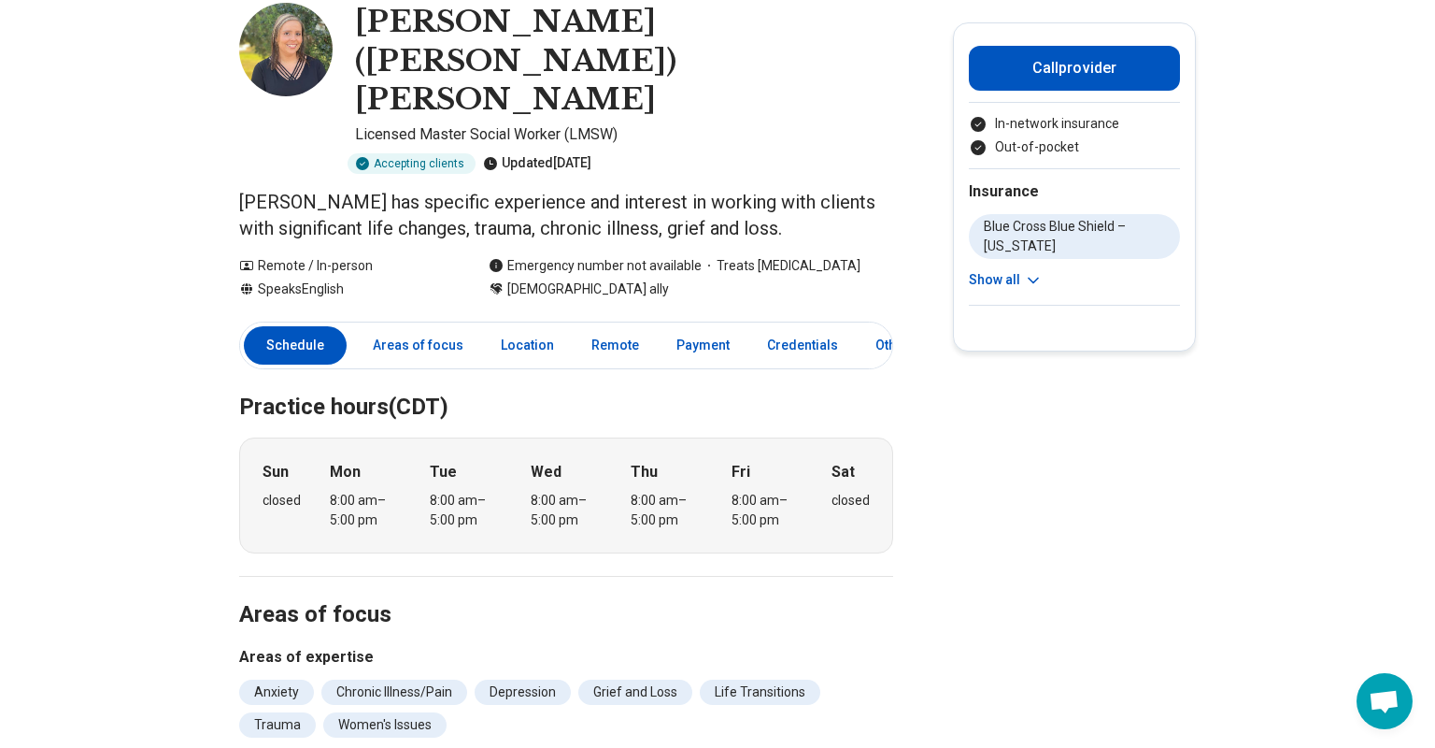
scroll to position [0, 0]
